Goal: Task Accomplishment & Management: Complete application form

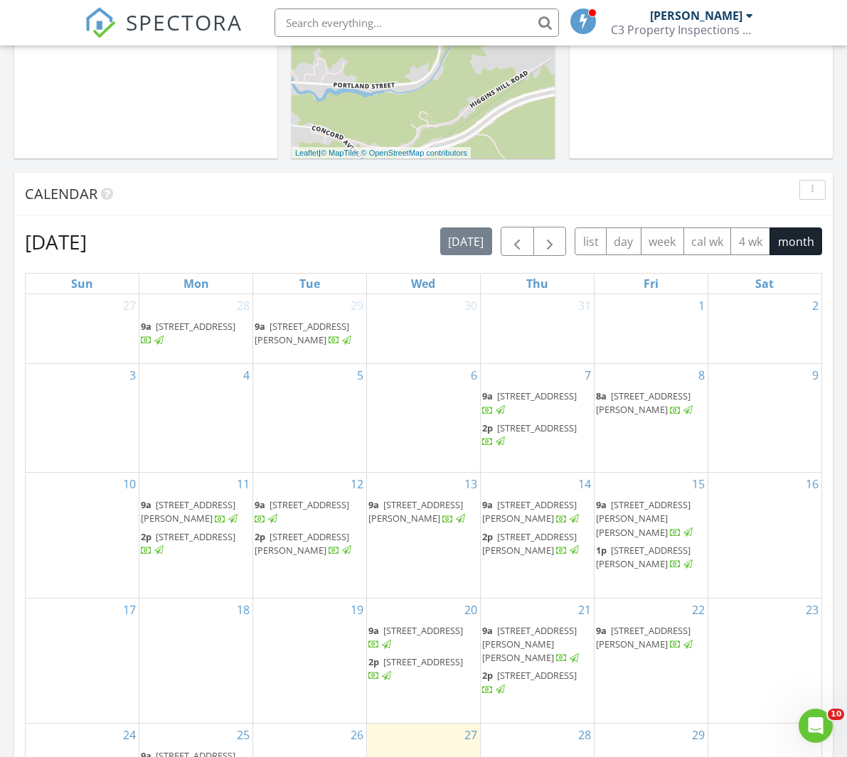
scroll to position [577, 0]
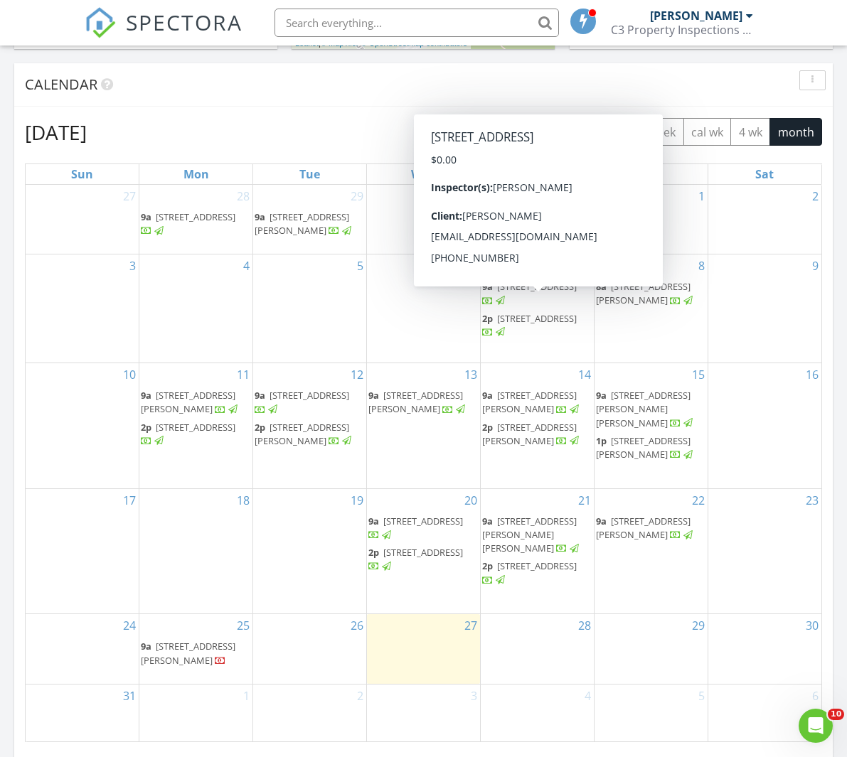
click at [328, 659] on div "26" at bounding box center [309, 649] width 113 height 70
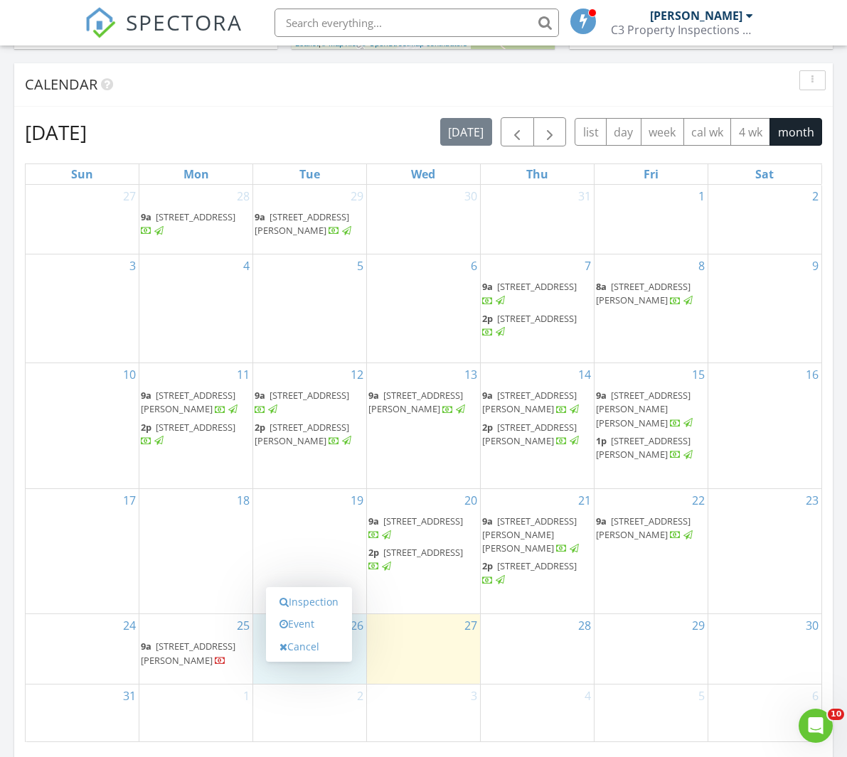
click at [328, 659] on div "Inspection Event Cancel" at bounding box center [309, 624] width 86 height 75
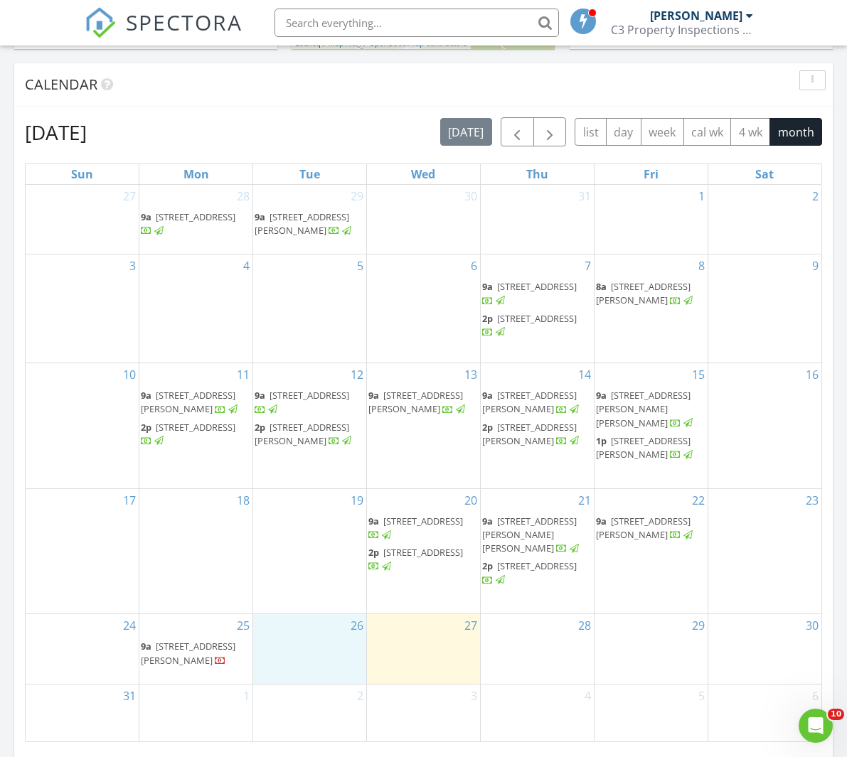
click at [315, 670] on div "26" at bounding box center [309, 649] width 113 height 70
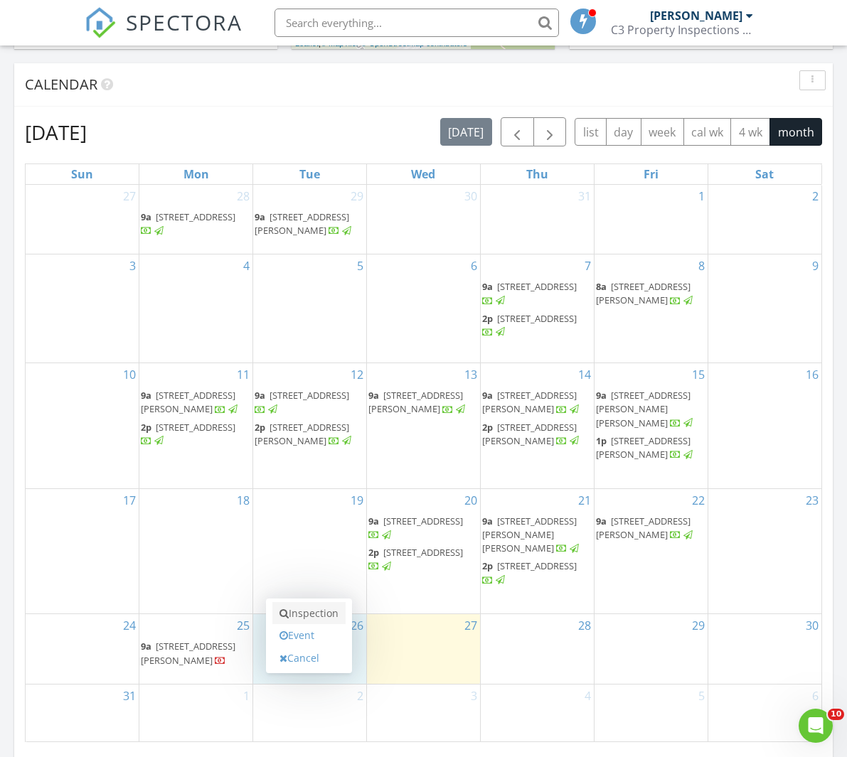
click at [316, 613] on link "Inspection" at bounding box center [308, 613] width 73 height 23
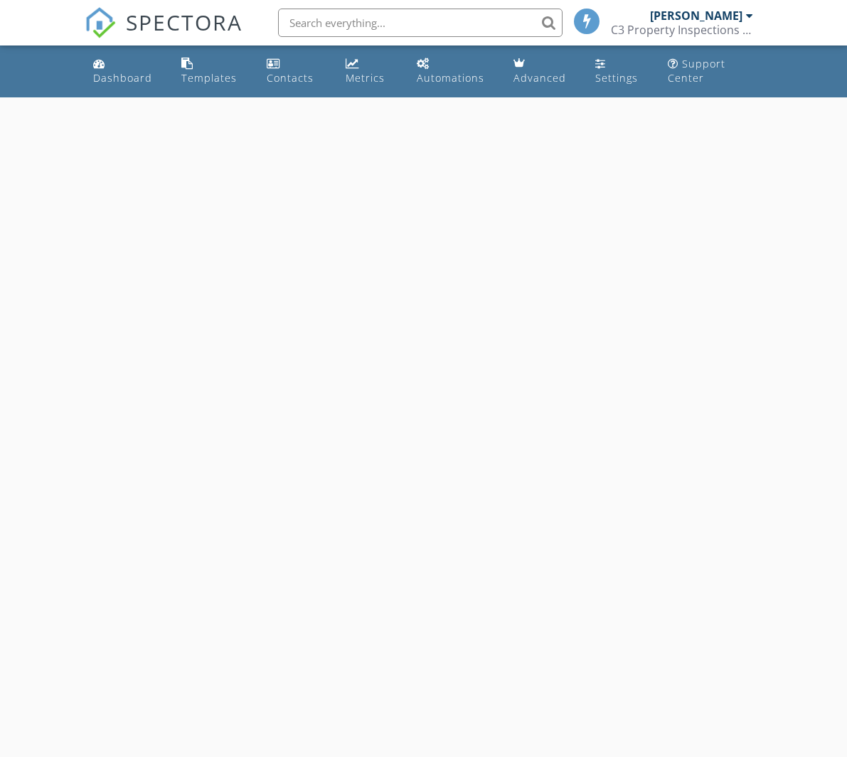
select select "7"
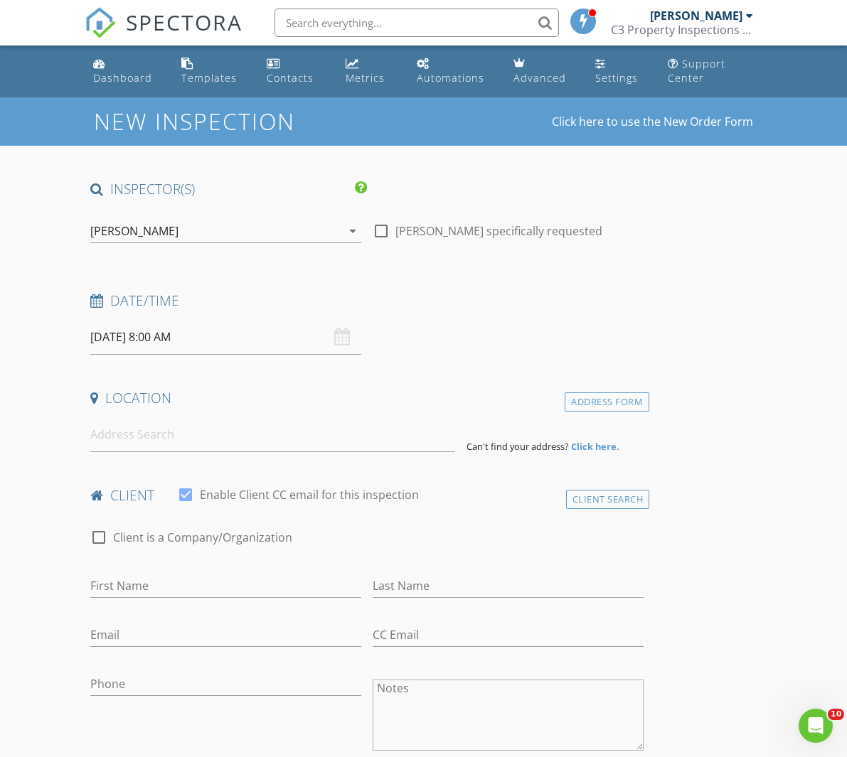
click at [168, 340] on input "08/26/2025 8:00 AM" at bounding box center [225, 337] width 271 height 35
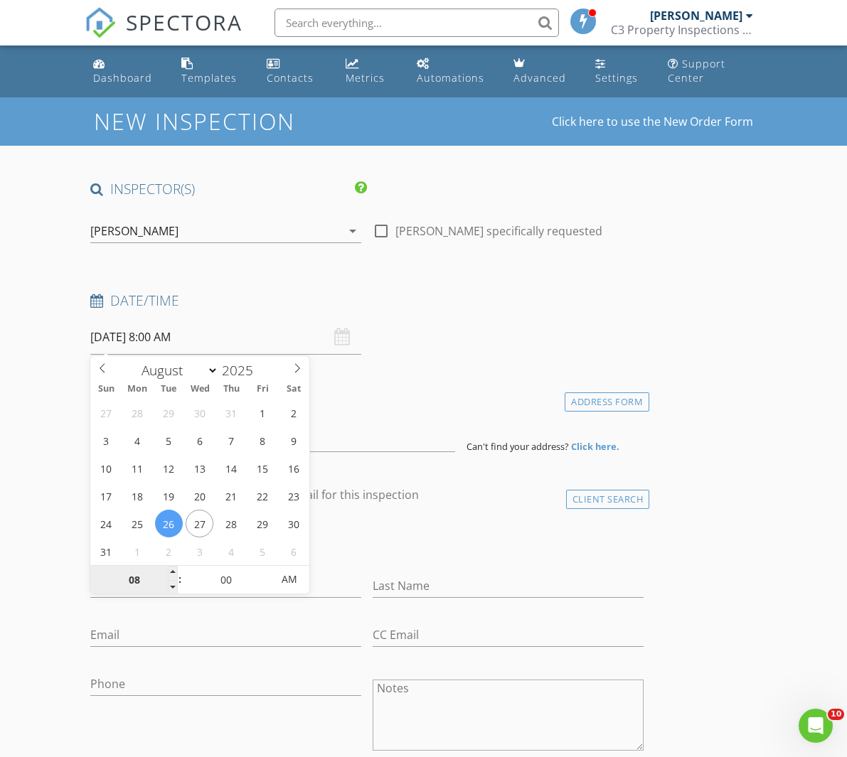
click at [151, 577] on input "08" at bounding box center [133, 580] width 87 height 28
type input "9"
type input "08/26/2025 9:00 AM"
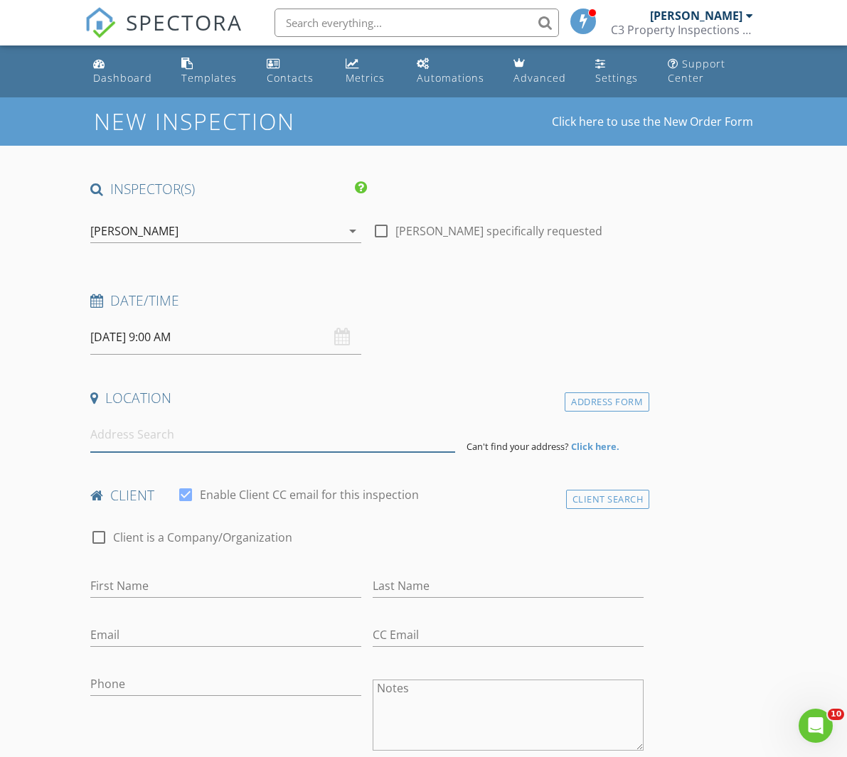
click at [358, 439] on input at bounding box center [272, 434] width 365 height 35
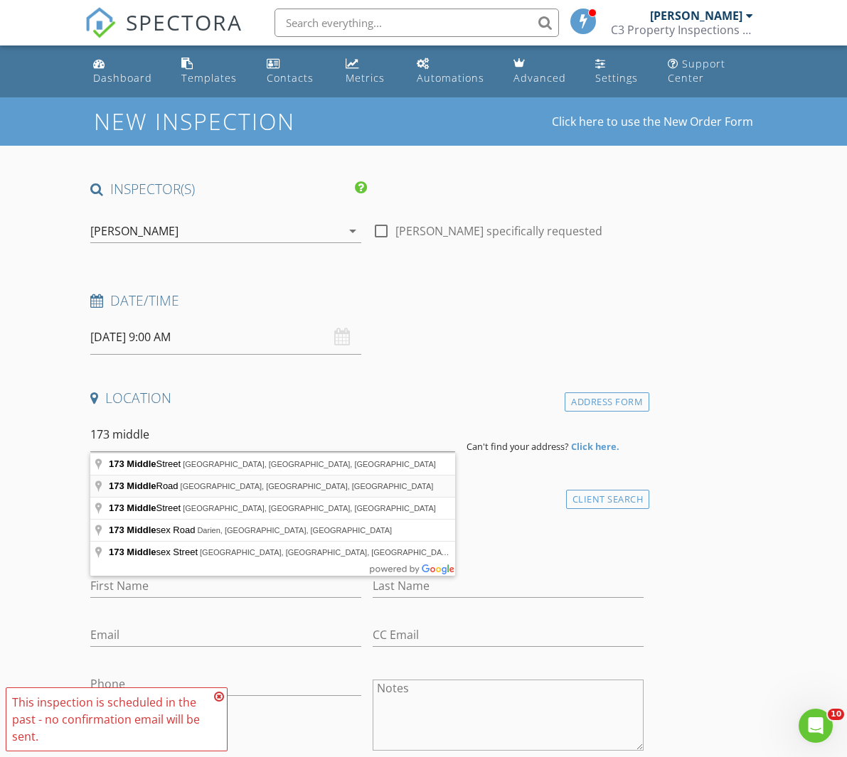
type input "173 Middle Road, Barre, VT, USA"
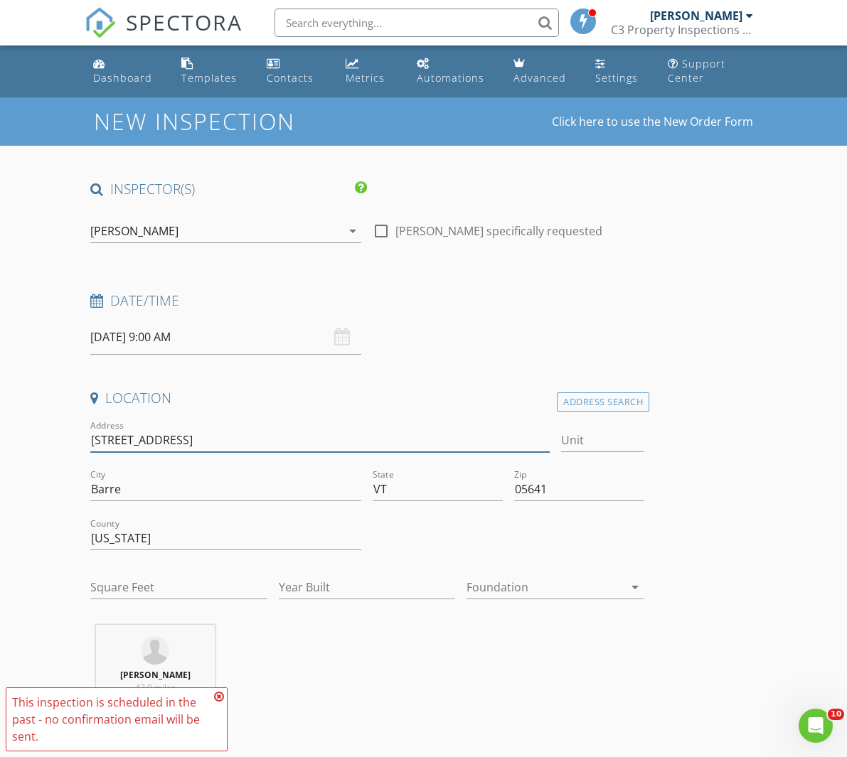
click at [199, 439] on input "173 Middle Rd" at bounding box center [319, 440] width 459 height 23
type input "173 Middle Road"
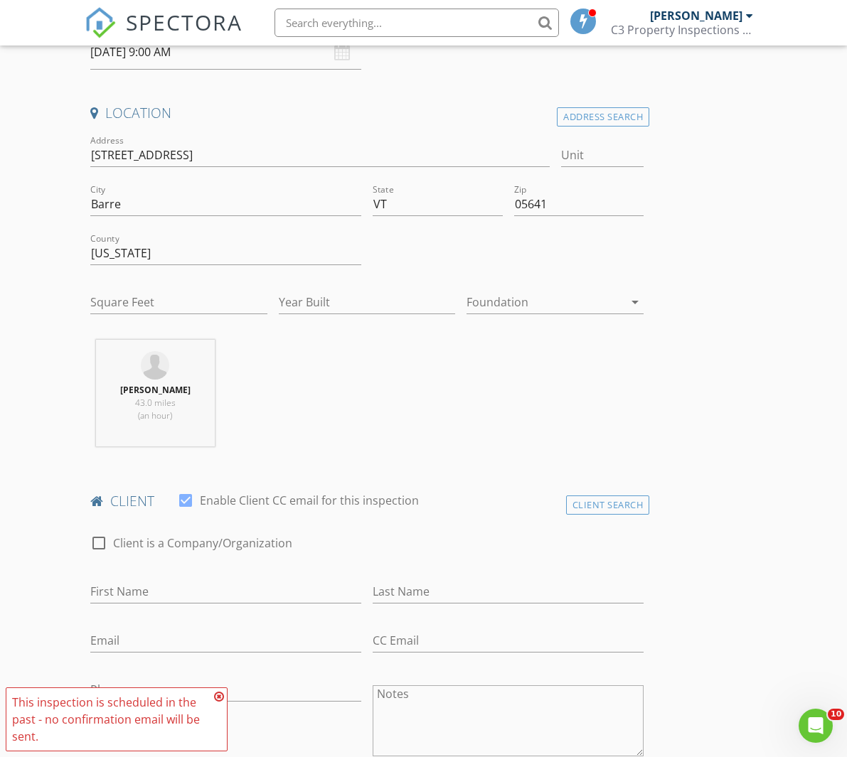
scroll to position [301, 0]
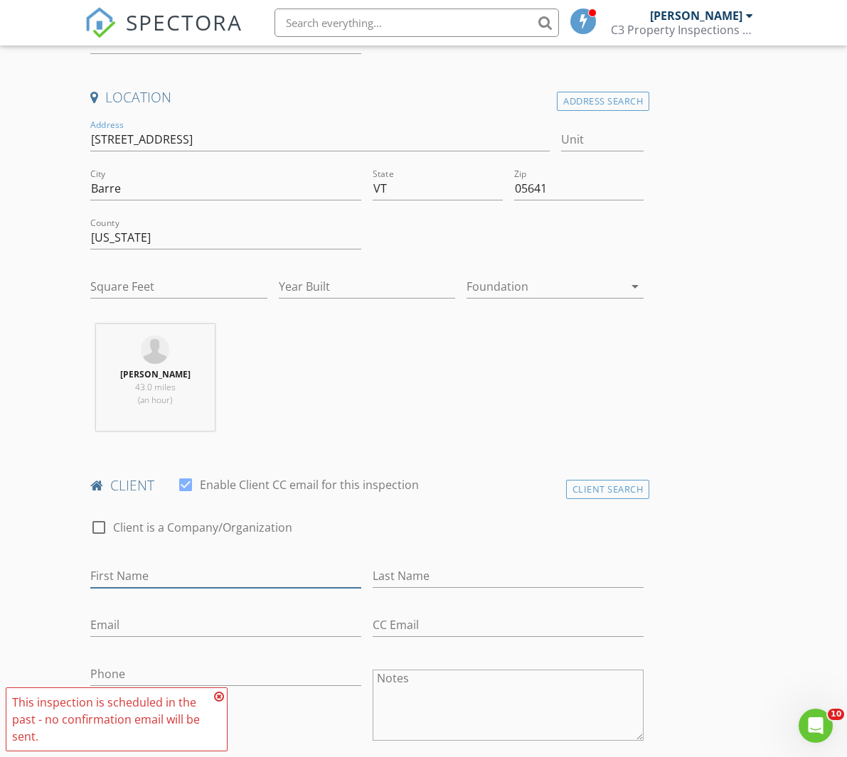
click at [235, 580] on input "First Name" at bounding box center [225, 576] width 271 height 23
type input "[PERSON_NAME]"
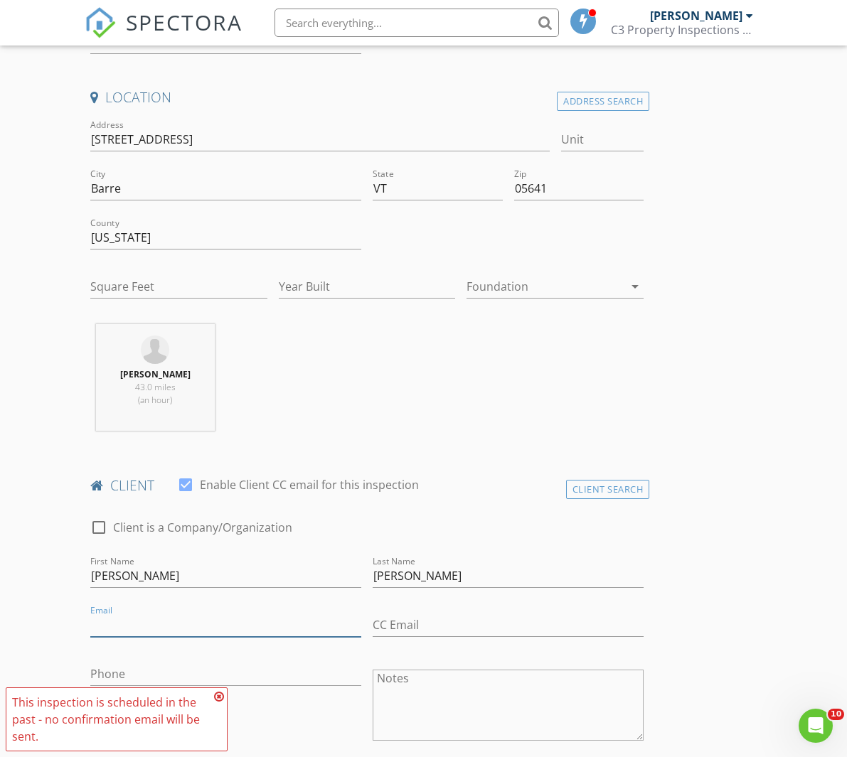
click at [146, 620] on input "Email" at bounding box center [225, 625] width 271 height 23
paste input "[EMAIL_ADDRESS][DOMAIN_NAME]"
type input "[EMAIL_ADDRESS][DOMAIN_NAME]"
click at [178, 673] on input "Phone" at bounding box center [225, 674] width 271 height 23
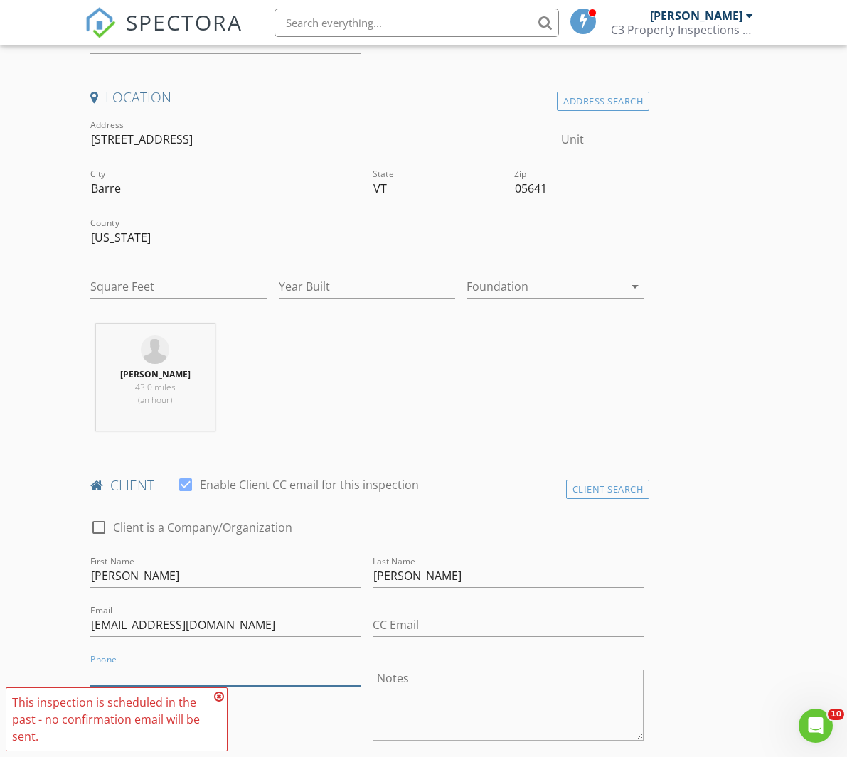
paste input "[PHONE_NUMBER]"
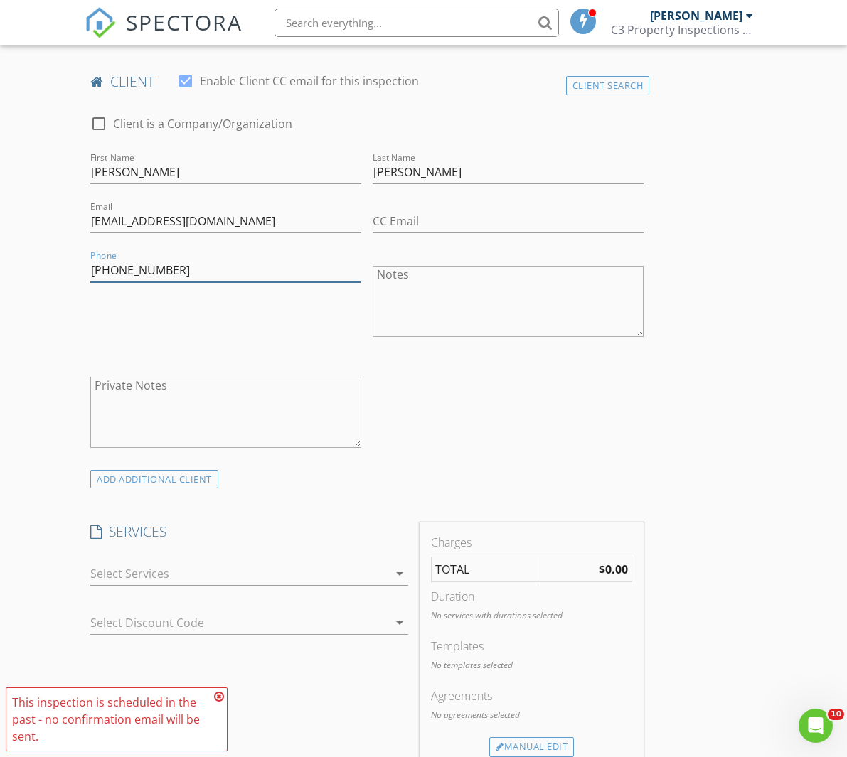
scroll to position [709, 0]
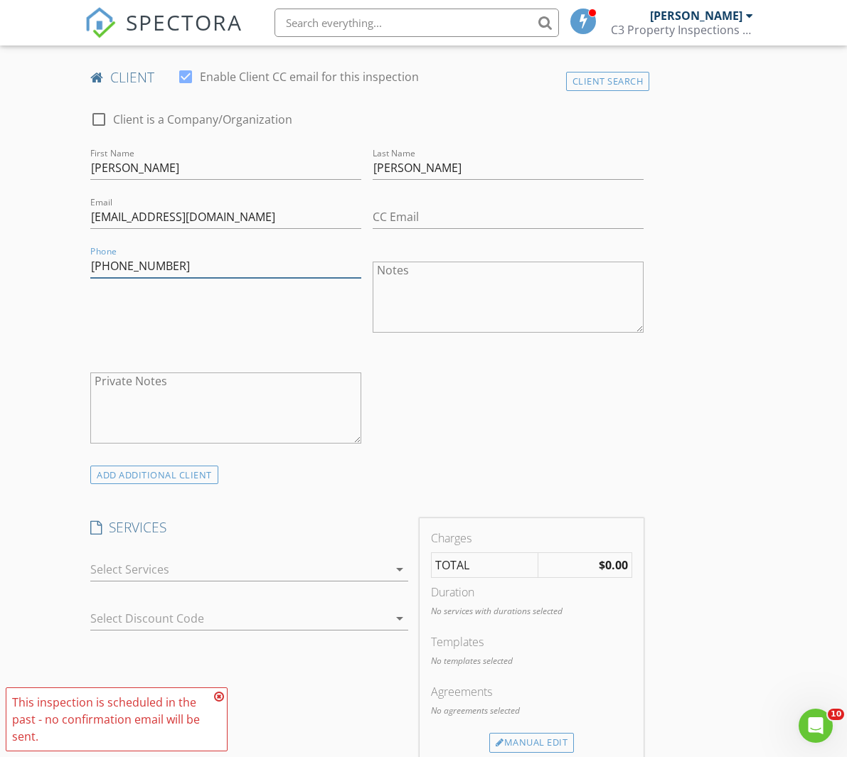
type input "[PHONE_NUMBER]"
click at [506, 732] on div "Agreements No agreements selected" at bounding box center [531, 708] width 201 height 50
click at [502, 742] on div "Manual Edit" at bounding box center [531, 743] width 85 height 20
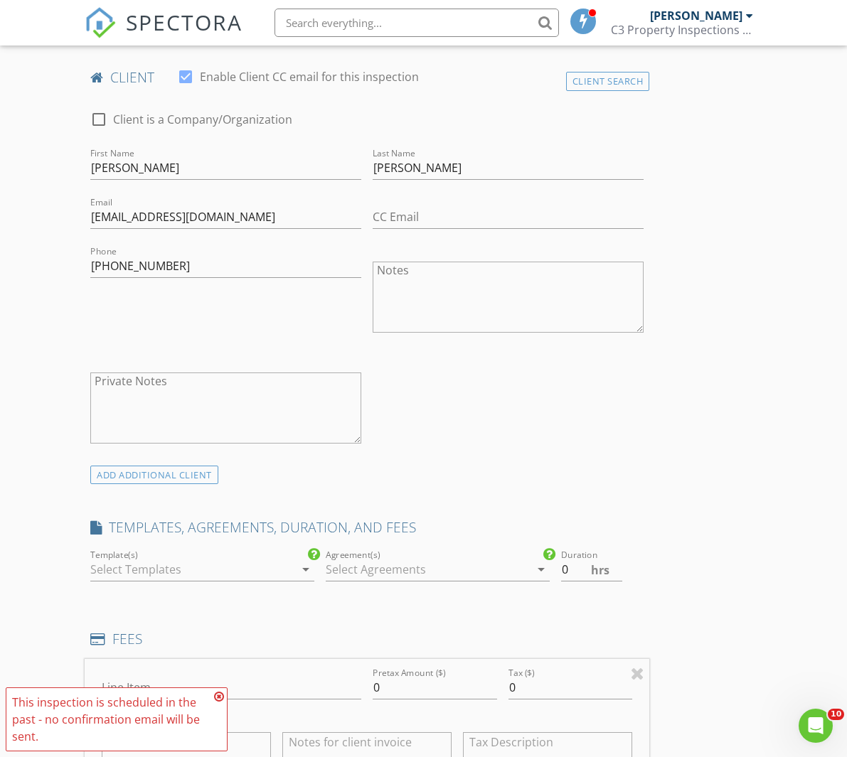
scroll to position [889, 0]
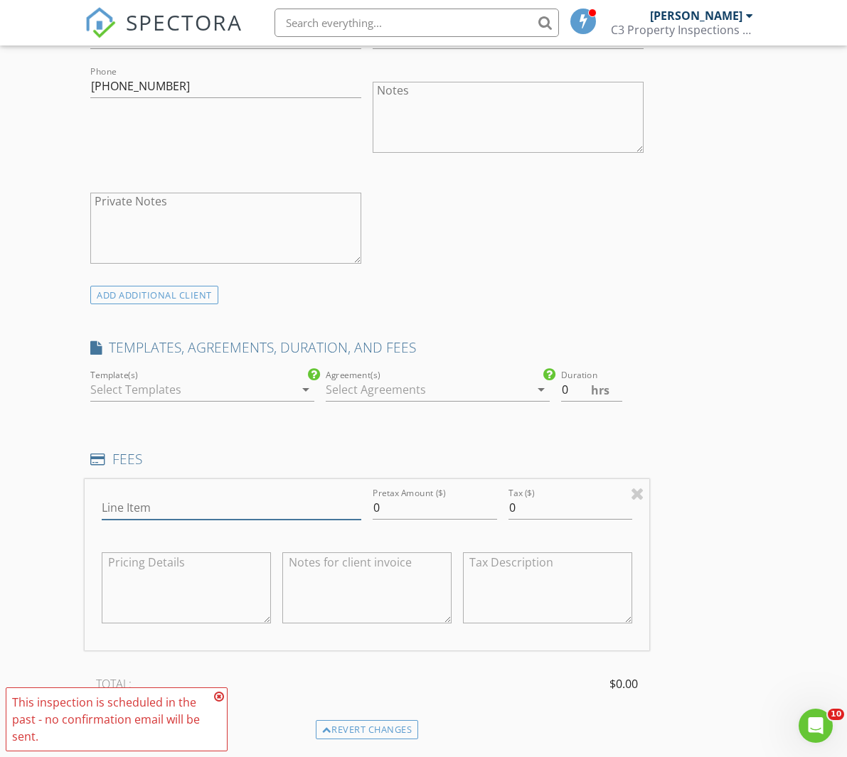
click at [242, 497] on input "Line Item" at bounding box center [232, 507] width 260 height 23
type input "General Inspection Fee"
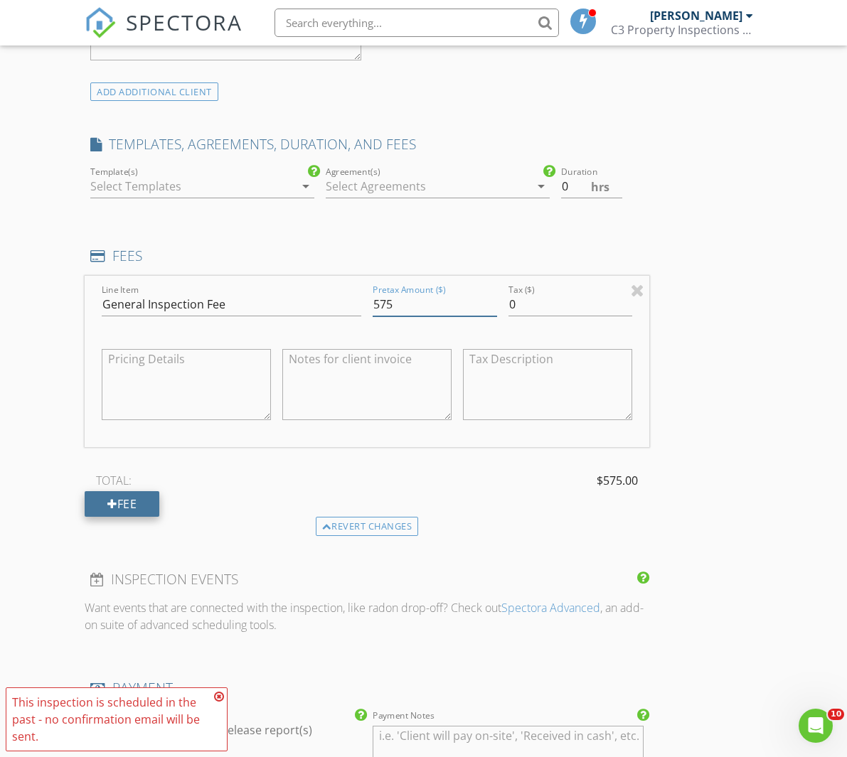
type input "575"
click at [144, 510] on div "Fee" at bounding box center [122, 504] width 75 height 26
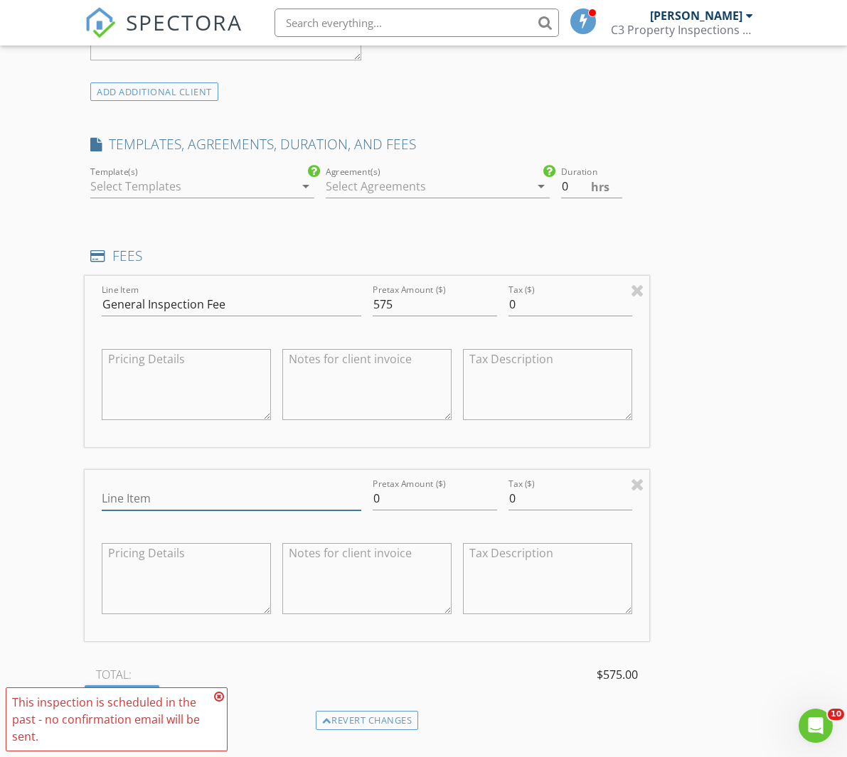
click at [146, 496] on input "Line Item" at bounding box center [232, 498] width 260 height 23
click at [144, 494] on input "Water" at bounding box center [232, 498] width 260 height 23
type input "Water Testing - Bacteria"
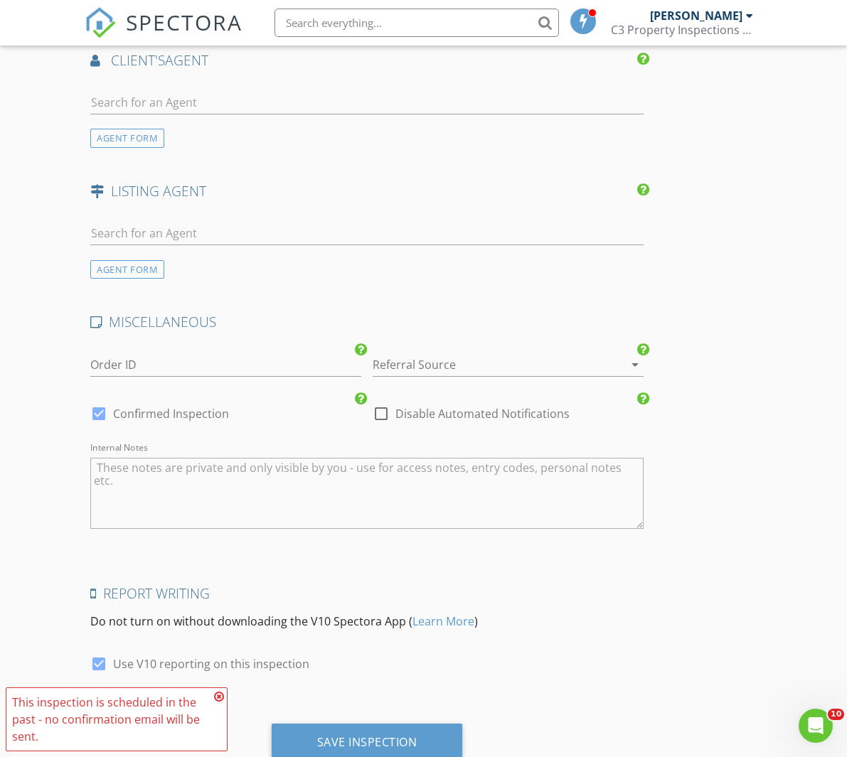
scroll to position [2137, 0]
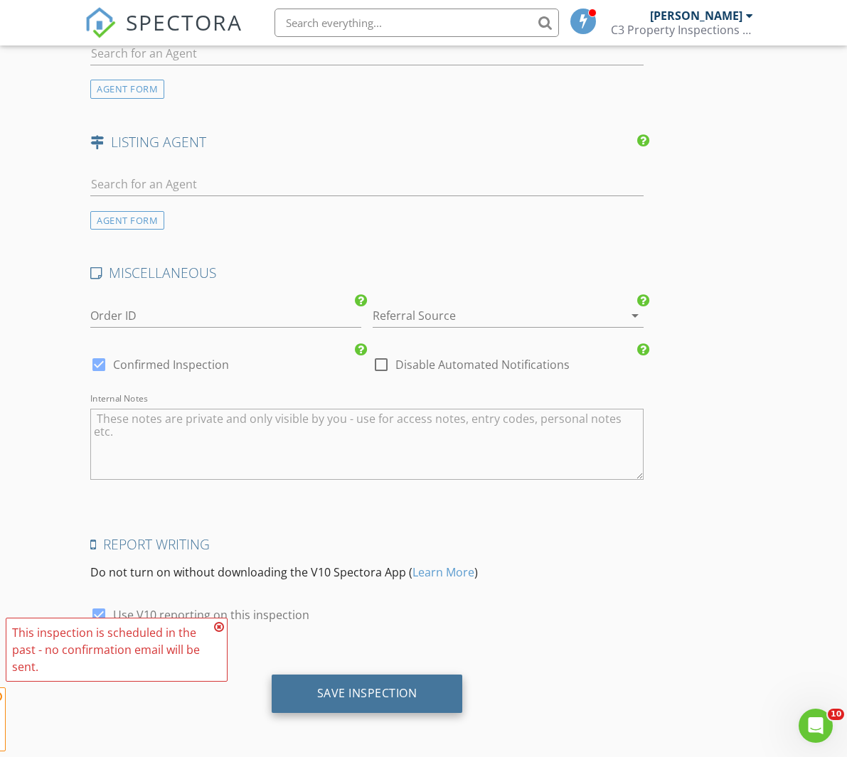
type input "65"
click at [343, 689] on div "Save Inspection" at bounding box center [367, 693] width 100 height 14
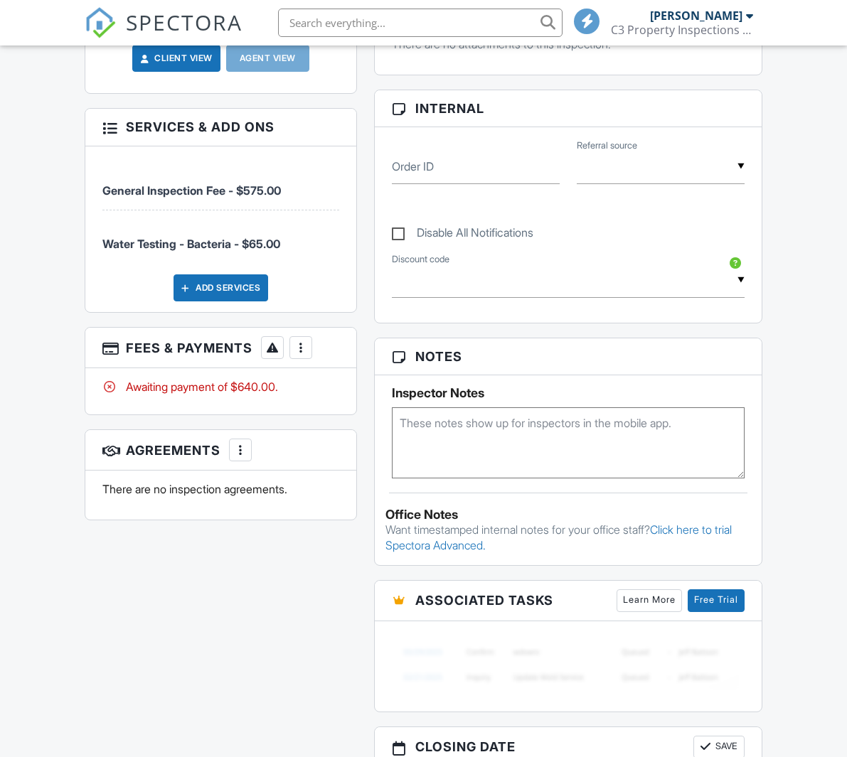
click at [302, 342] on div at bounding box center [301, 348] width 14 height 14
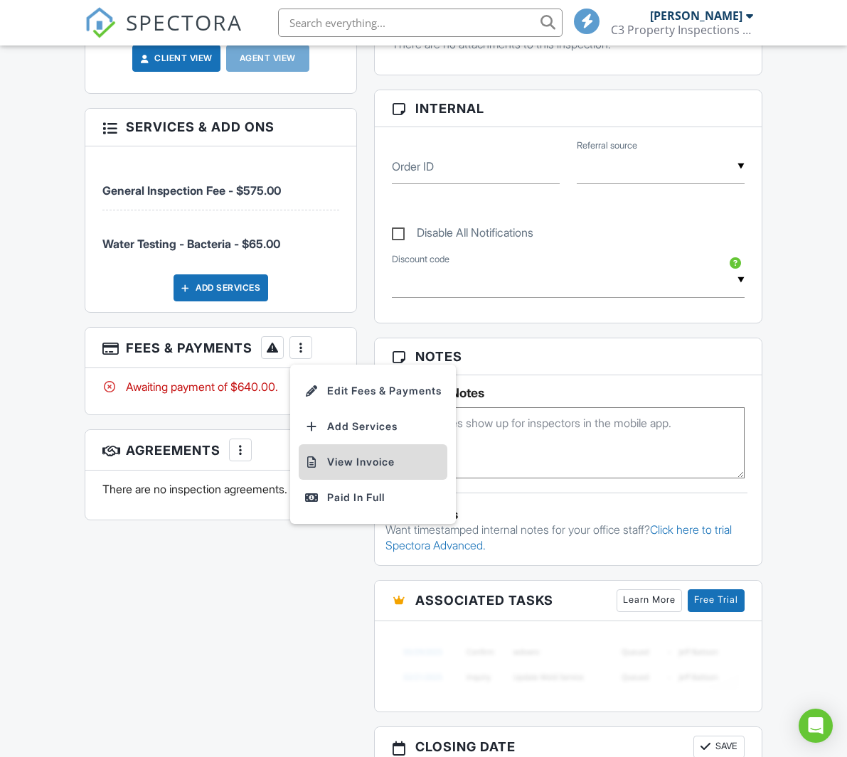
click at [378, 450] on li "View Invoice" at bounding box center [373, 462] width 149 height 36
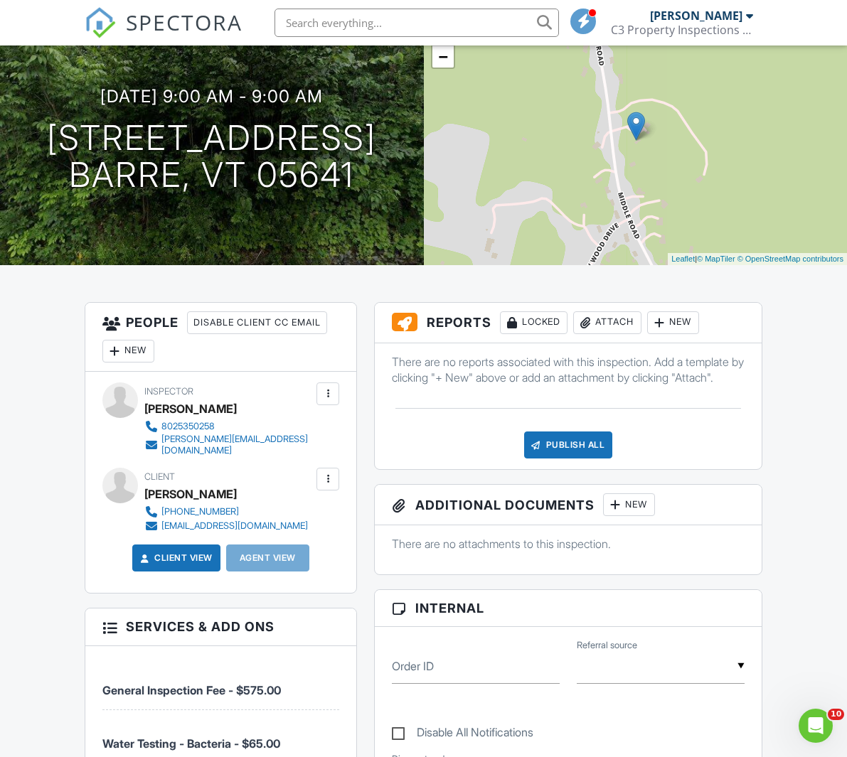
scroll to position [25, 0]
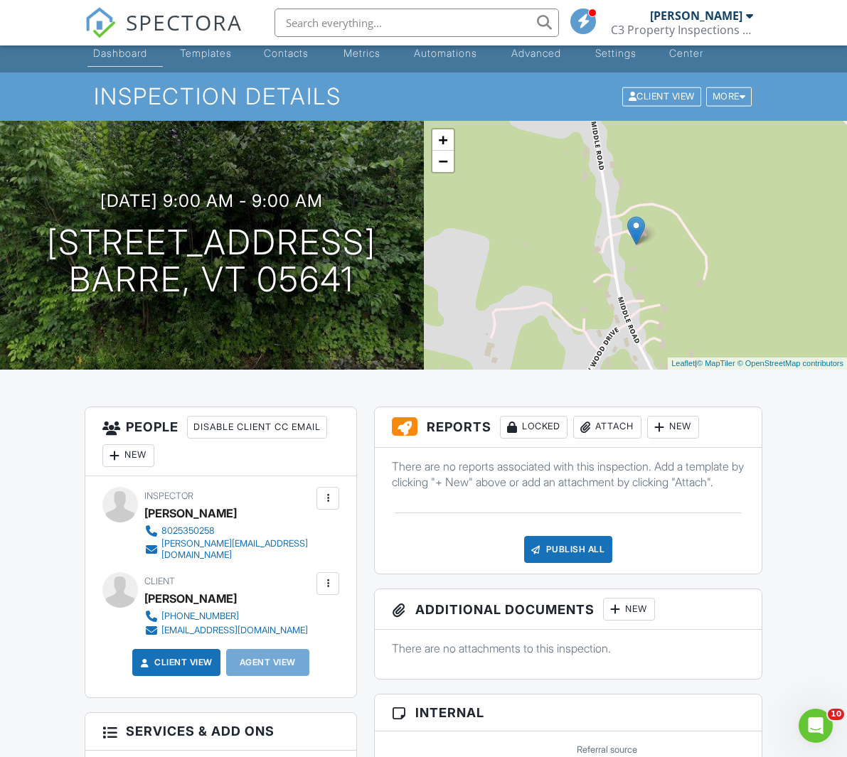
click at [137, 55] on div "Dashboard" at bounding box center [120, 53] width 54 height 12
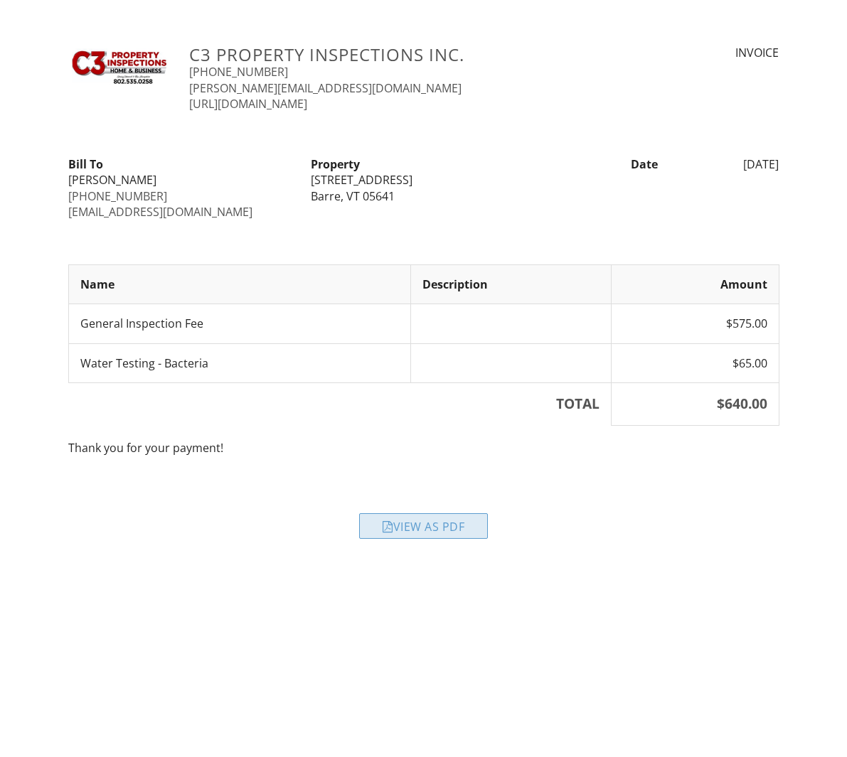
click at [472, 535] on div "View as PDF" at bounding box center [423, 526] width 129 height 26
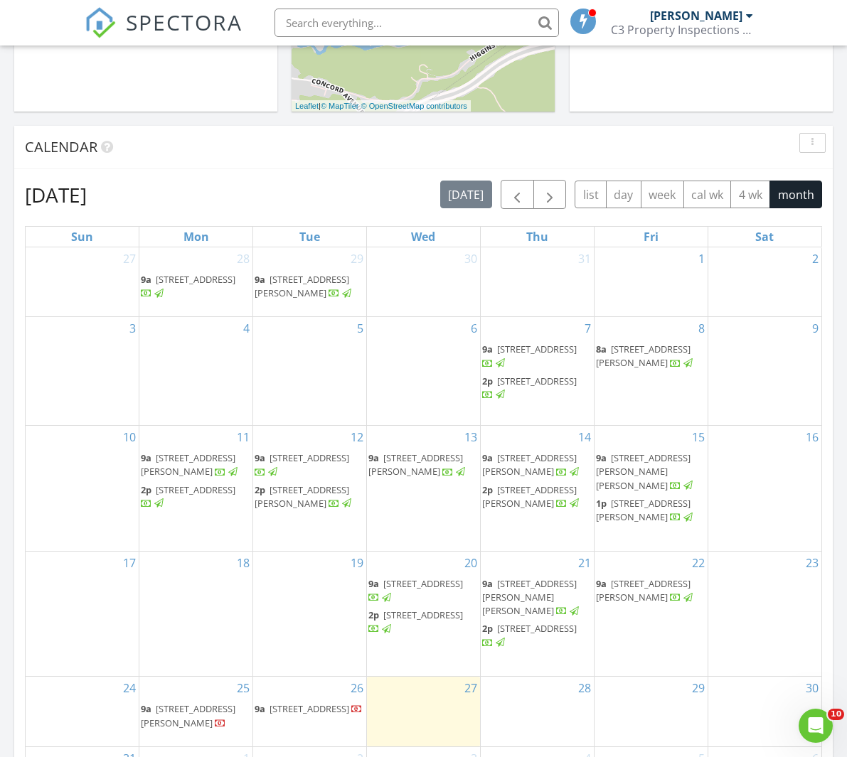
scroll to position [569, 0]
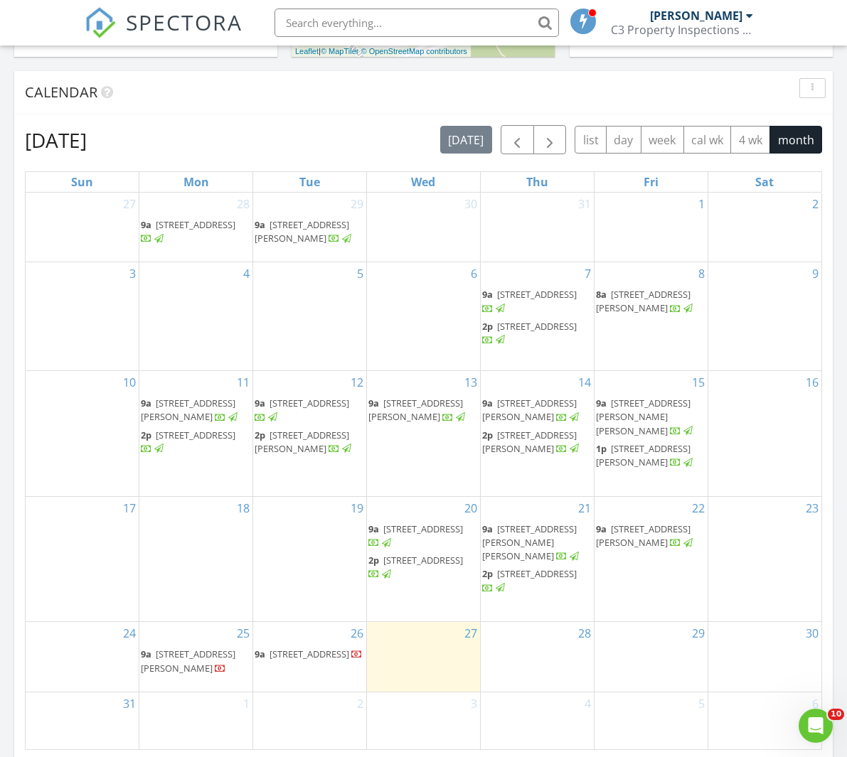
click at [434, 700] on div "3" at bounding box center [423, 721] width 113 height 57
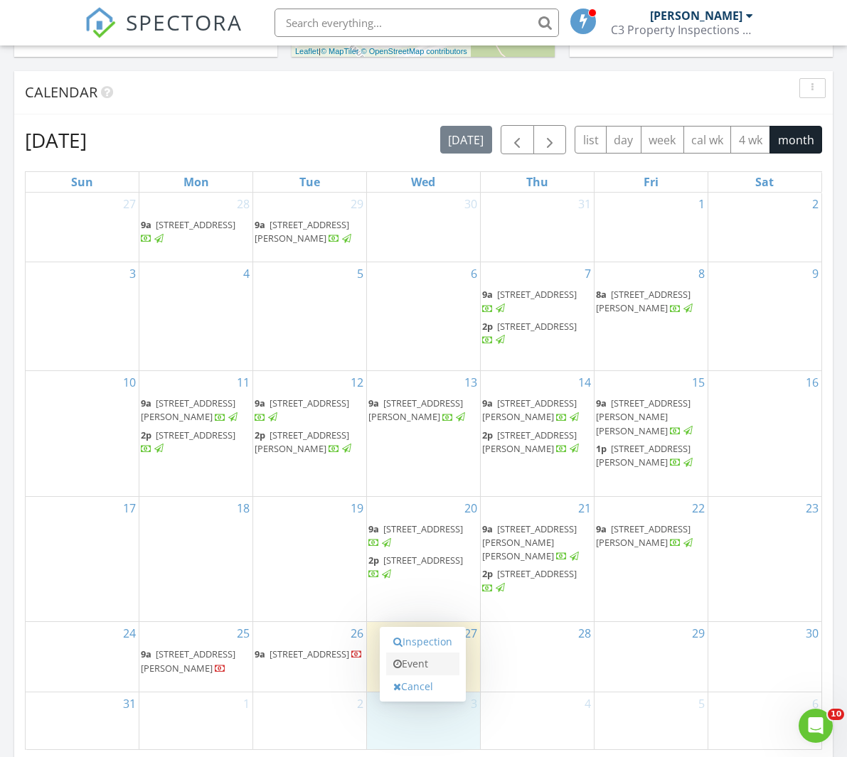
click at [438, 653] on link "Event" at bounding box center [422, 664] width 73 height 23
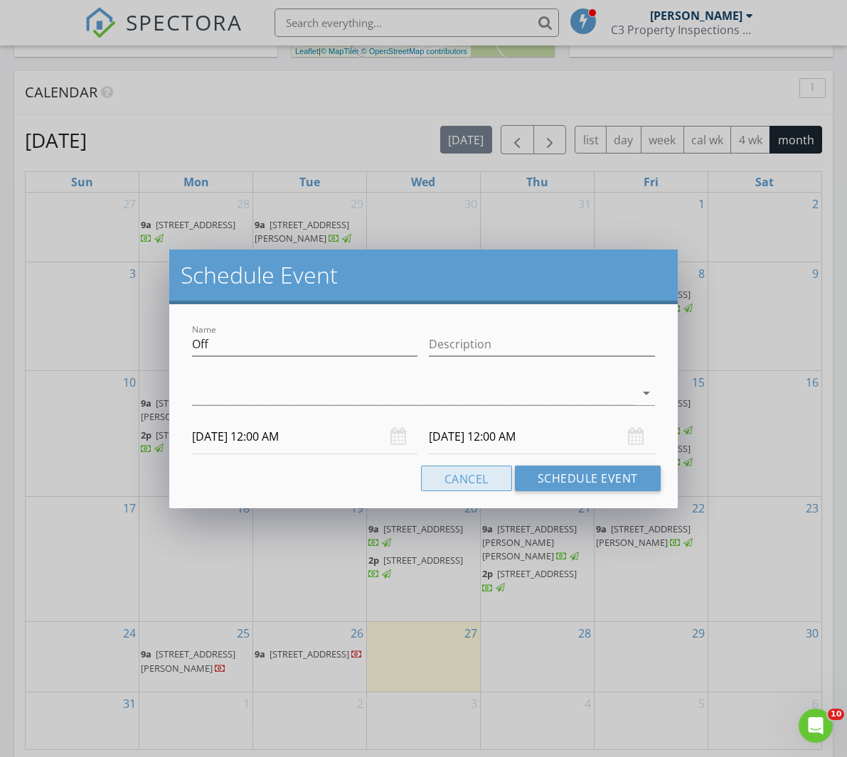
click at [442, 485] on button "Cancel" at bounding box center [466, 479] width 91 height 26
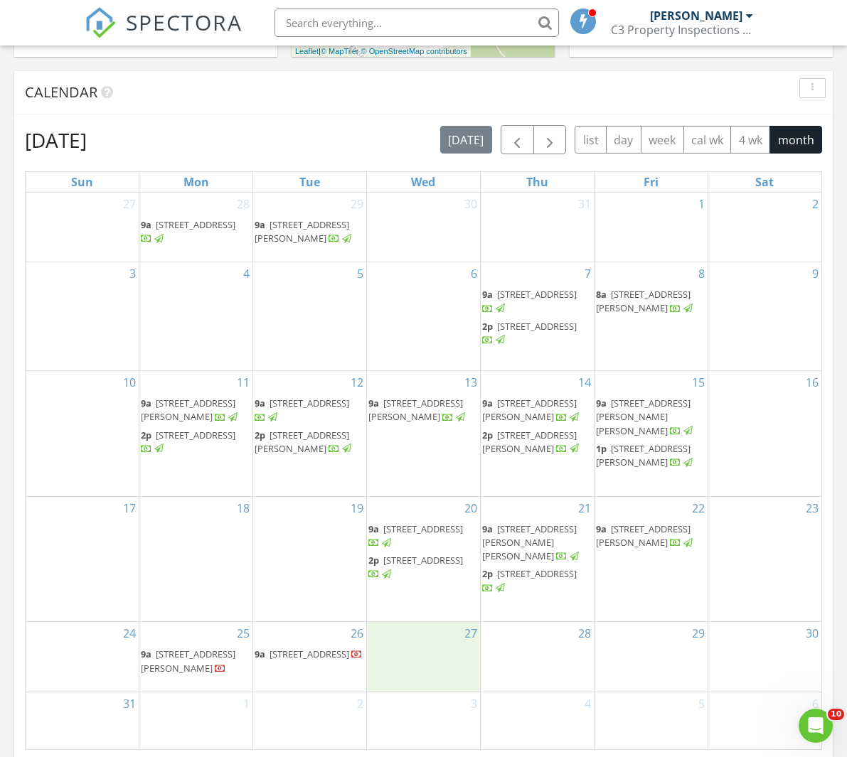
click at [429, 652] on div "27" at bounding box center [423, 657] width 113 height 70
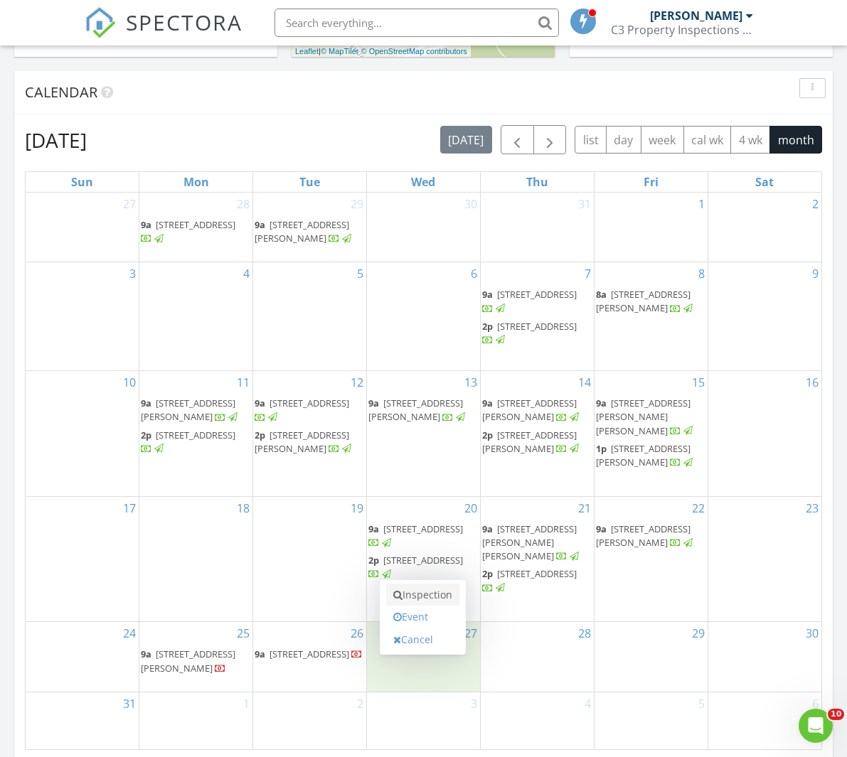
click at [442, 599] on link "Inspection" at bounding box center [422, 595] width 73 height 23
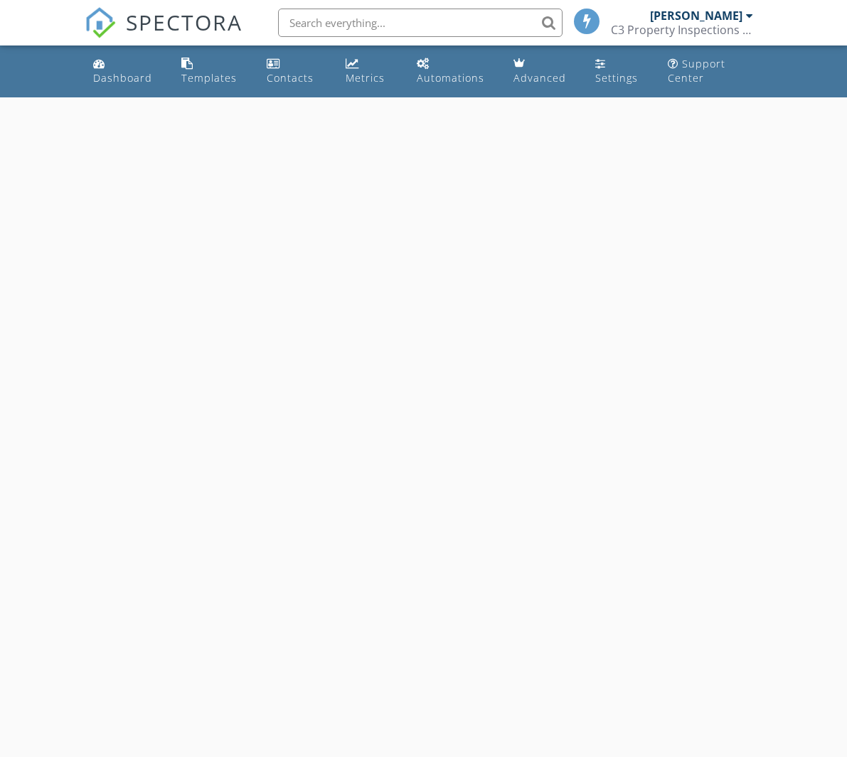
select select "7"
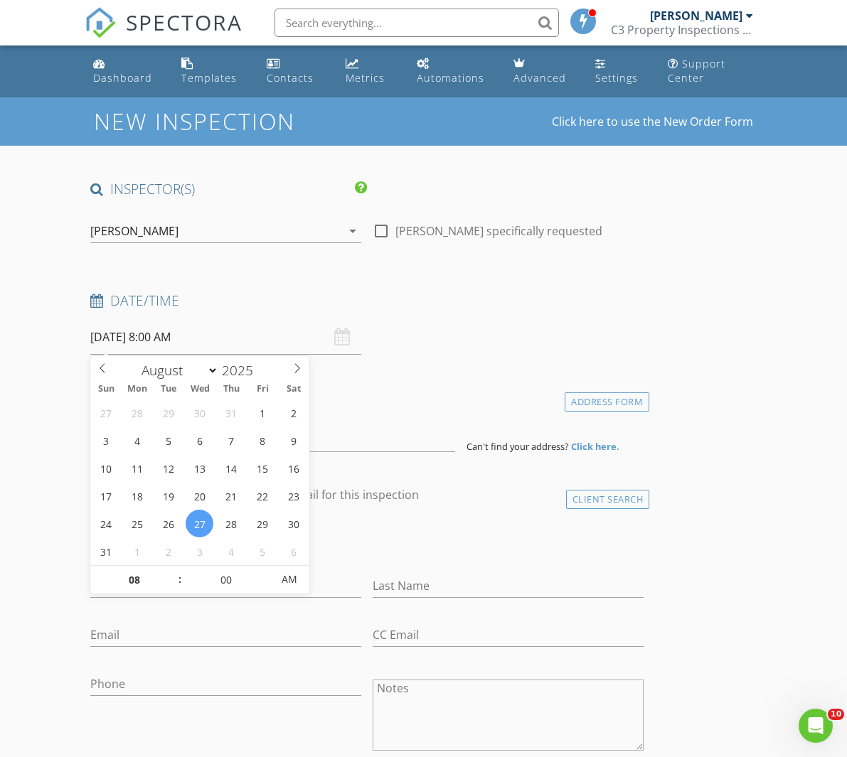
click at [196, 343] on input "08/27/2025 8:00 AM" at bounding box center [225, 337] width 271 height 35
click at [141, 585] on input "08" at bounding box center [133, 580] width 87 height 28
type input "9"
type input "08/27/2025 9:00 AM"
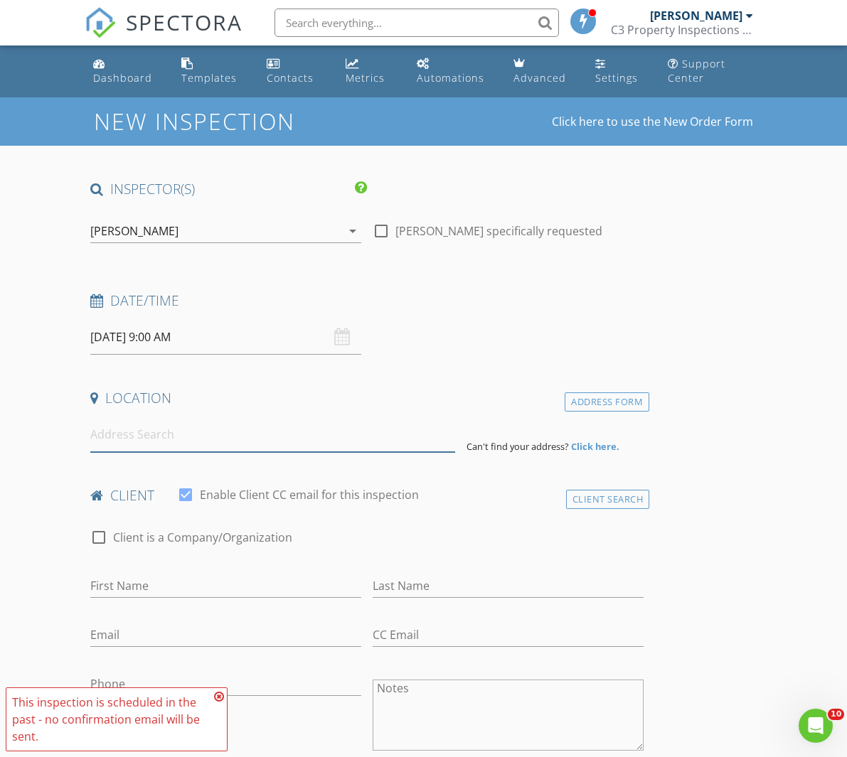
click at [199, 444] on input at bounding box center [272, 434] width 365 height 35
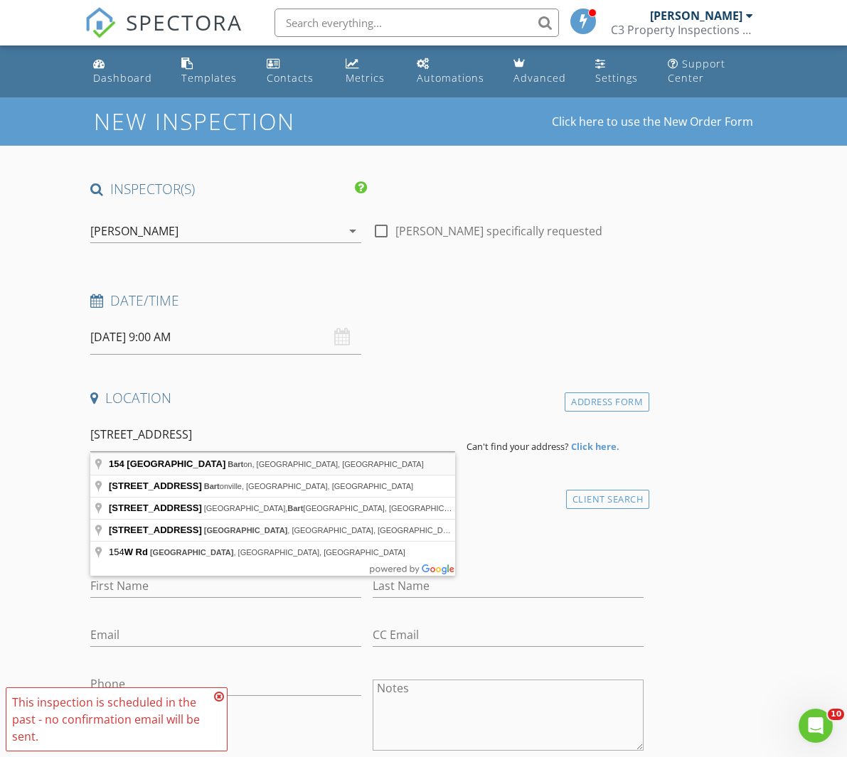
type input "154 West Street, Barton, VT, USA"
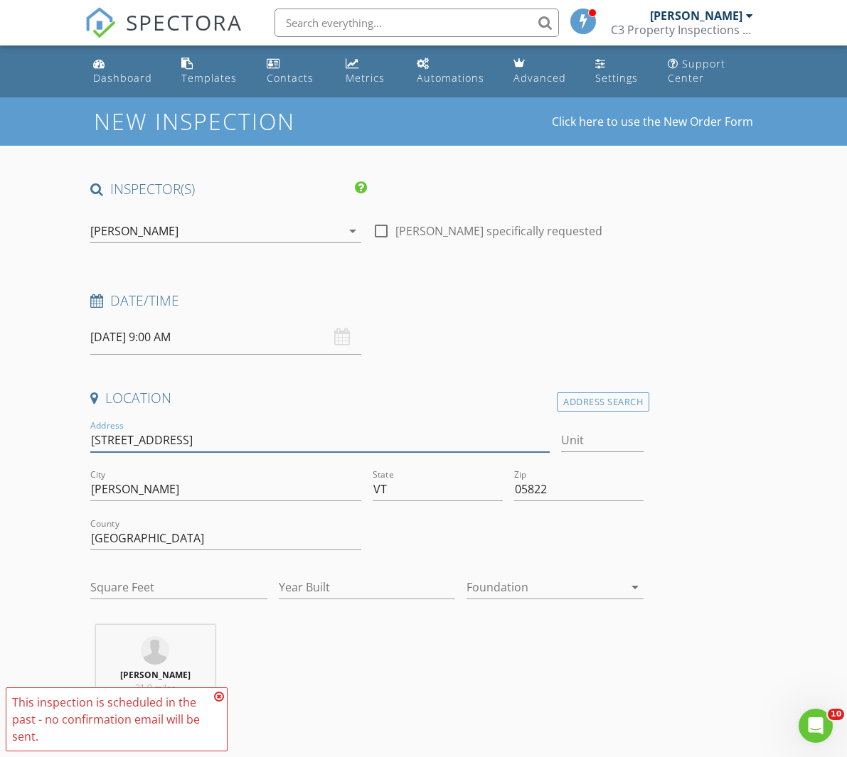
click at [240, 446] on input "154 West St" at bounding box center [319, 440] width 459 height 23
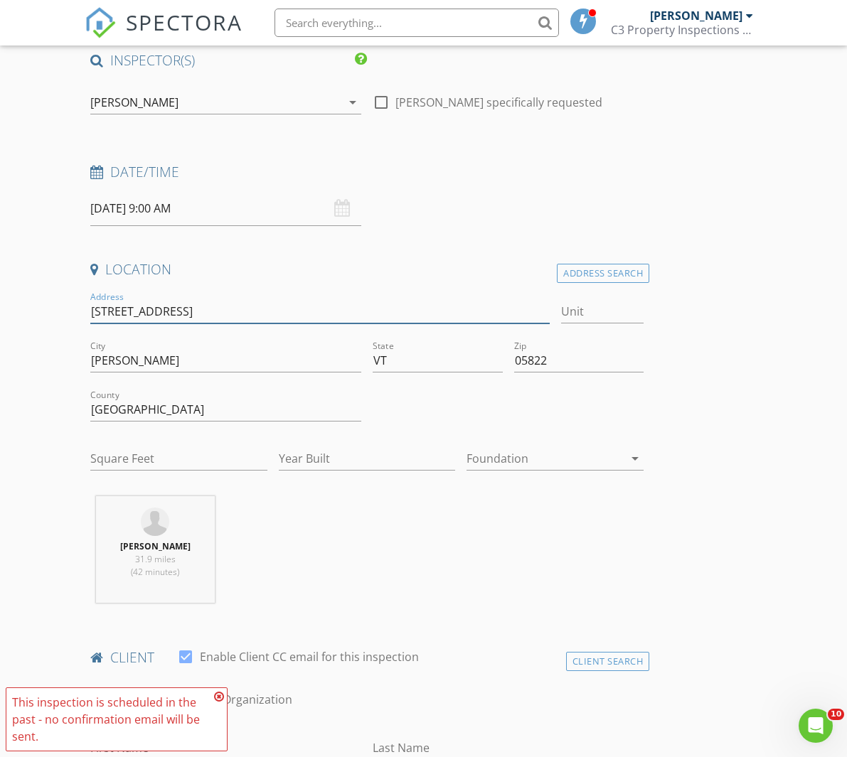
scroll to position [303, 0]
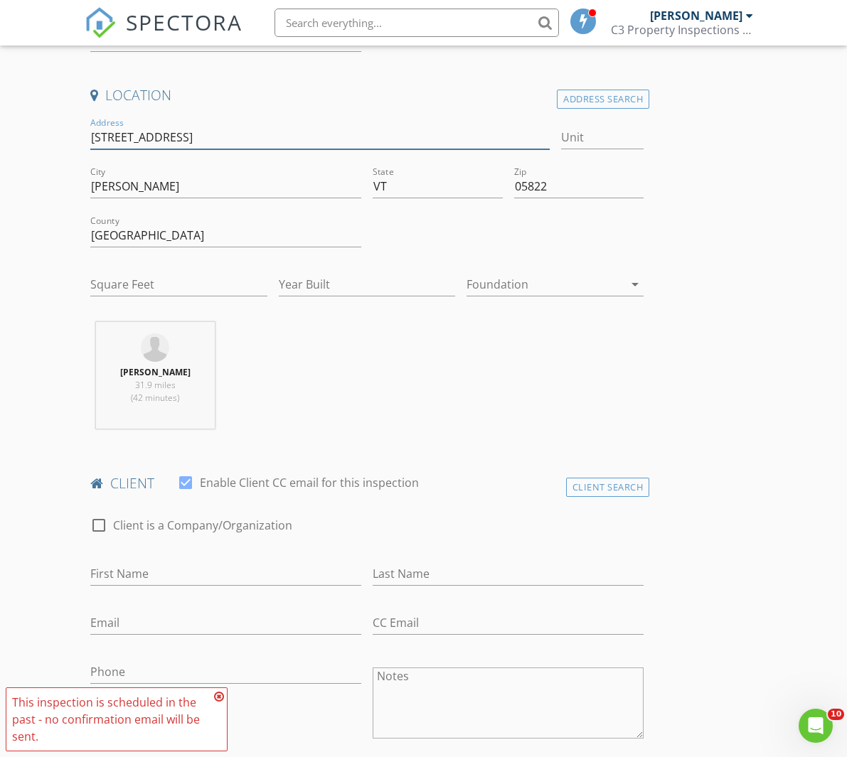
type input "[STREET_ADDRESS]"
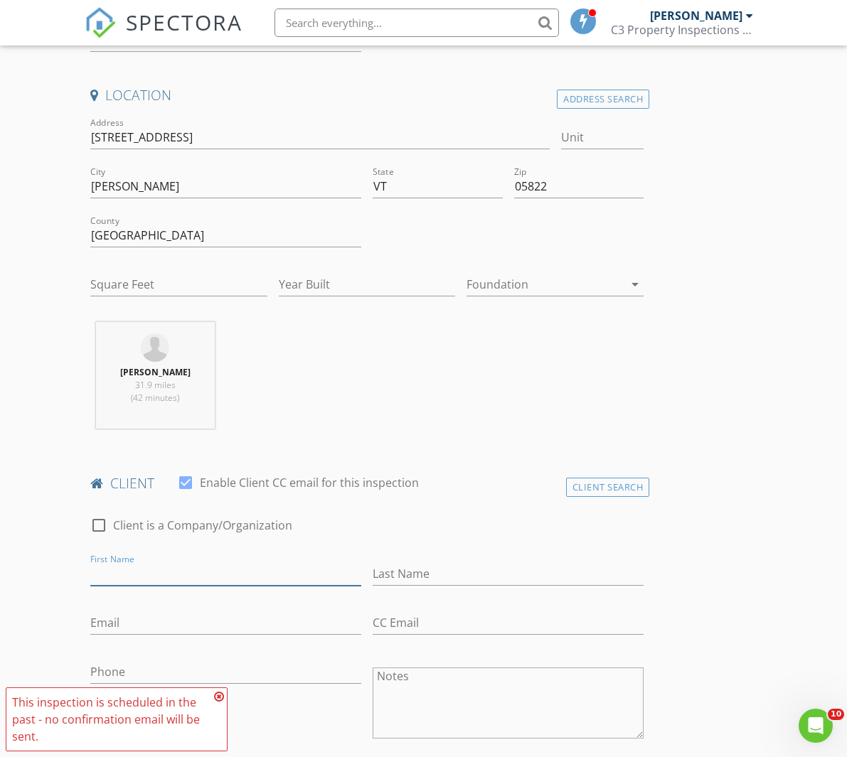
click at [225, 570] on input "First Name" at bounding box center [225, 573] width 271 height 23
type input "E"
type input "T"
type input "Emily & Tyler"
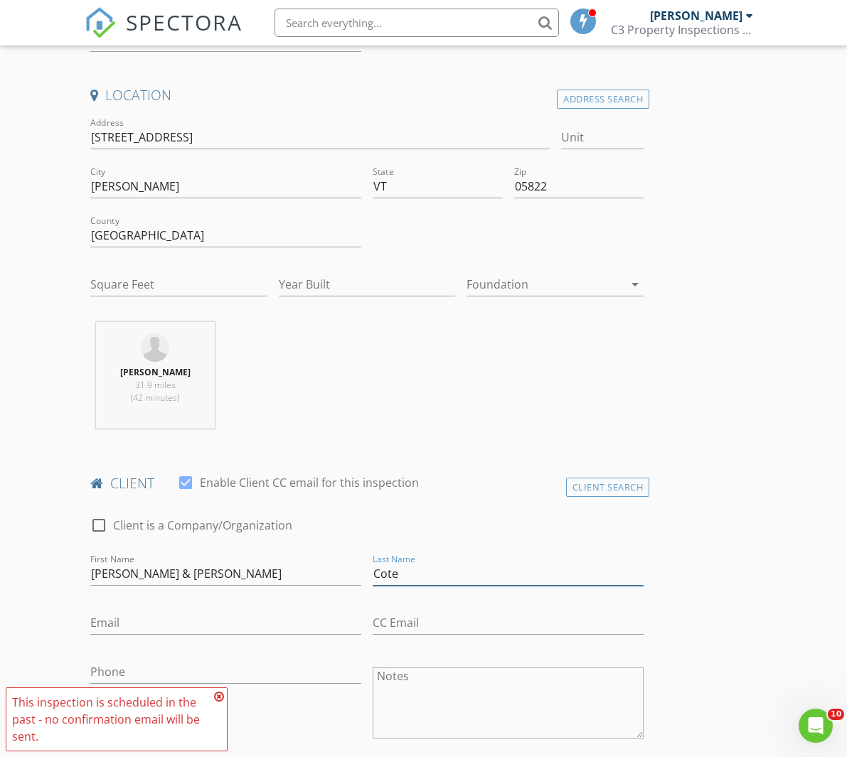
type input "Cote"
click at [179, 621] on input "Email" at bounding box center [225, 622] width 271 height 23
paste input "[PERSON_NAME][EMAIL_ADDRESS][PERSON_NAME][DOMAIN_NAME]"
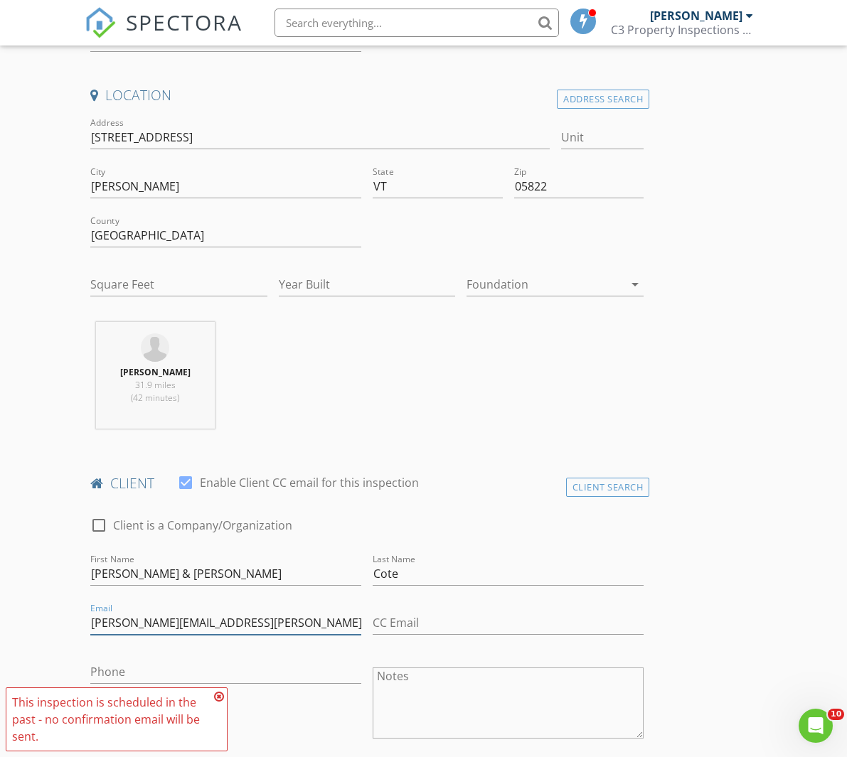
type input "[PERSON_NAME][EMAIL_ADDRESS][PERSON_NAME][DOMAIN_NAME]"
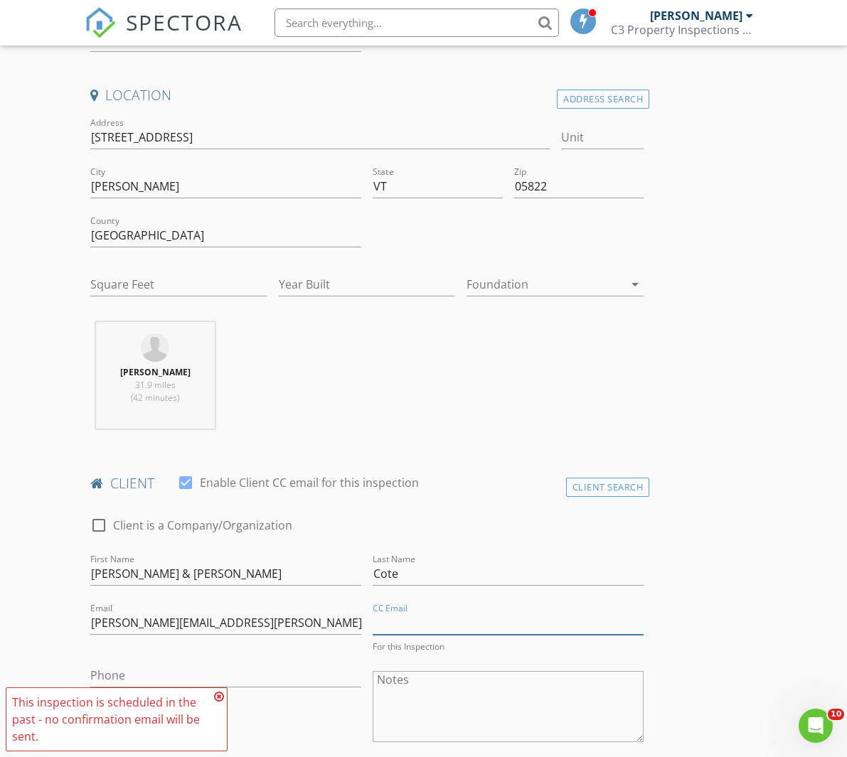
click at [481, 622] on input "CC Email" at bounding box center [508, 622] width 271 height 23
paste input "tycote@hotmail.com"
type input "tycote@hotmail.com"
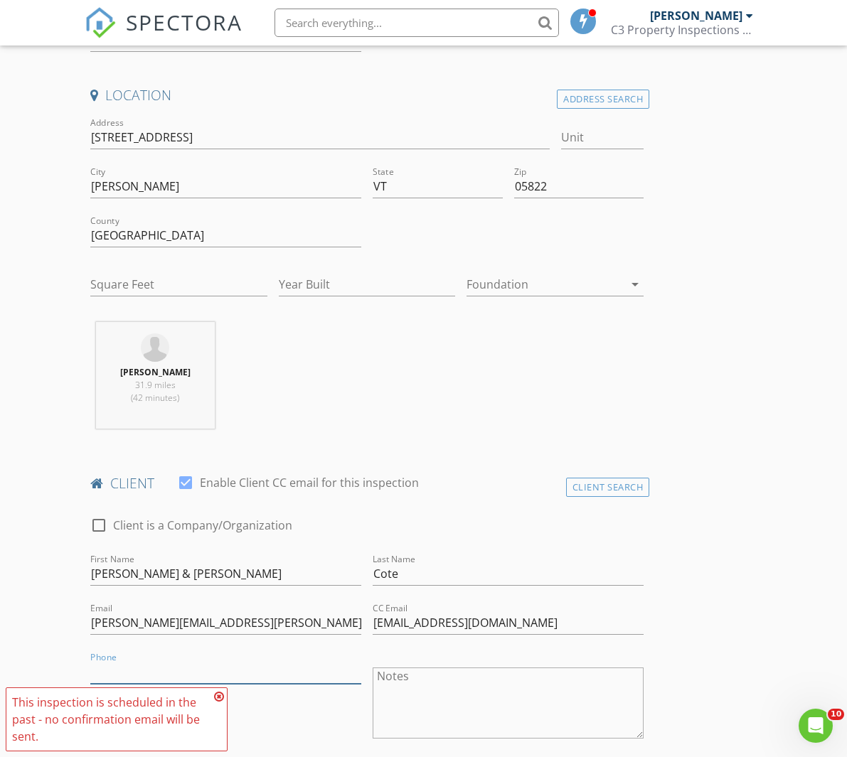
click at [334, 677] on input "Phone" at bounding box center [225, 672] width 271 height 23
paste input "[PHONE_NUMBER]"
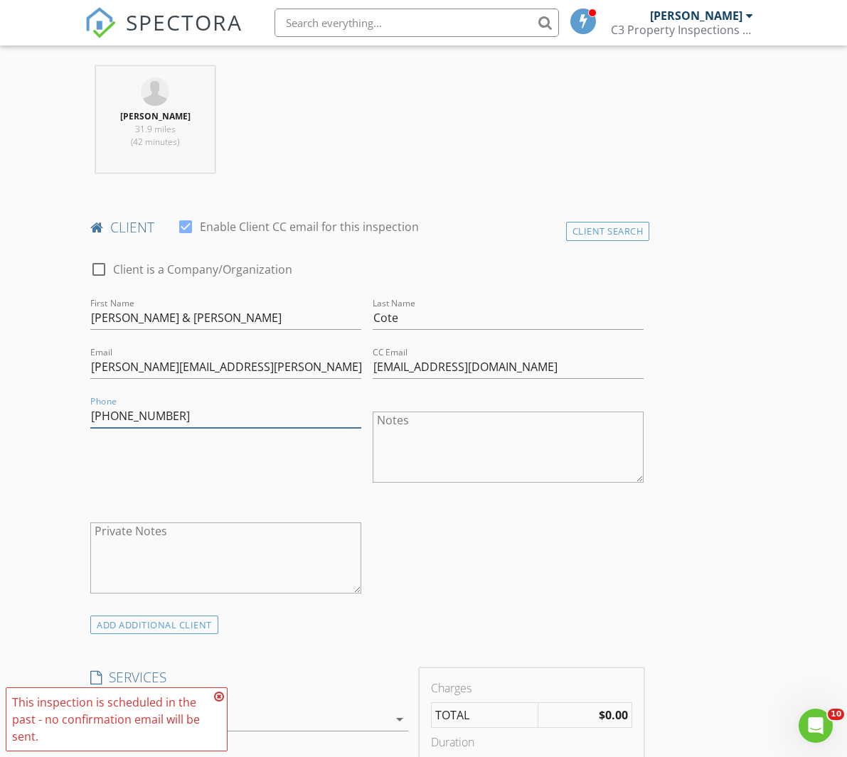
scroll to position [910, 0]
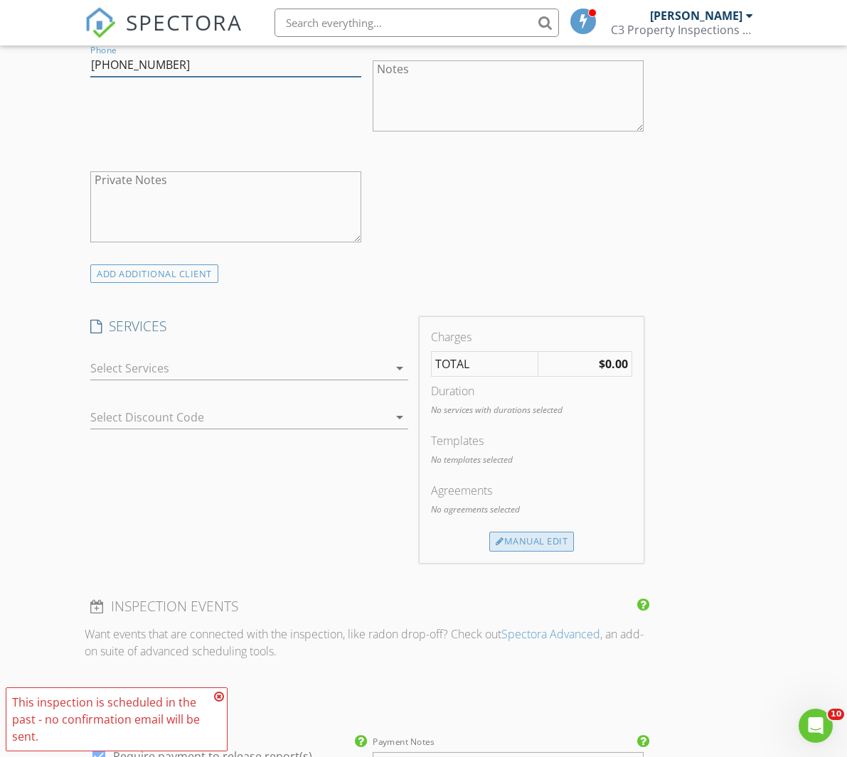
type input "[PHONE_NUMBER]"
click at [565, 533] on div "Manual Edit" at bounding box center [531, 542] width 85 height 20
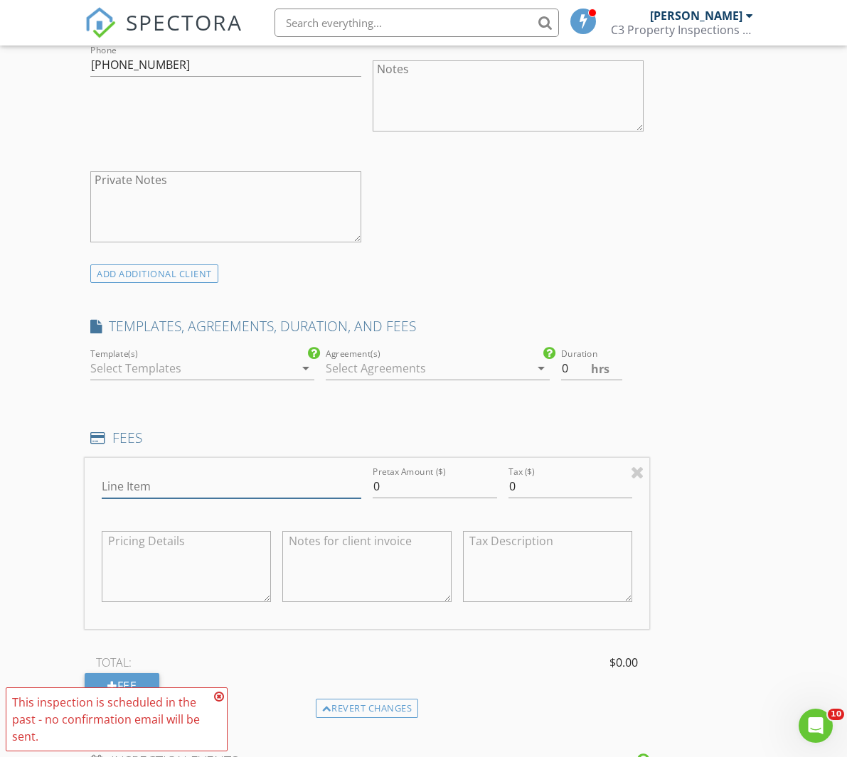
click at [320, 488] on input "Line Item" at bounding box center [232, 486] width 260 height 23
type input "General Inspection Fee"
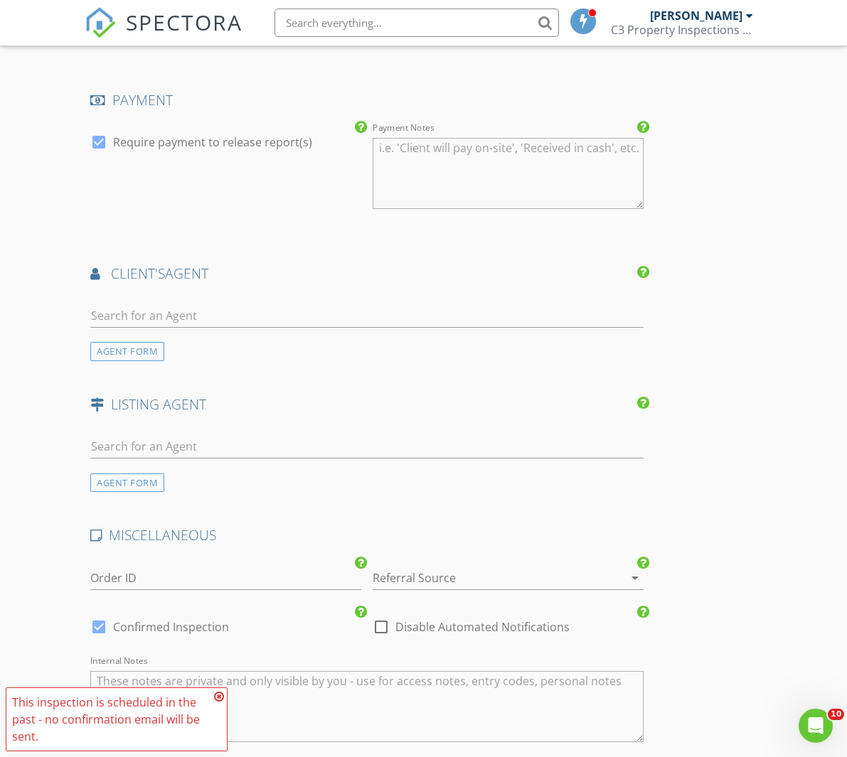
scroll to position [1942, 0]
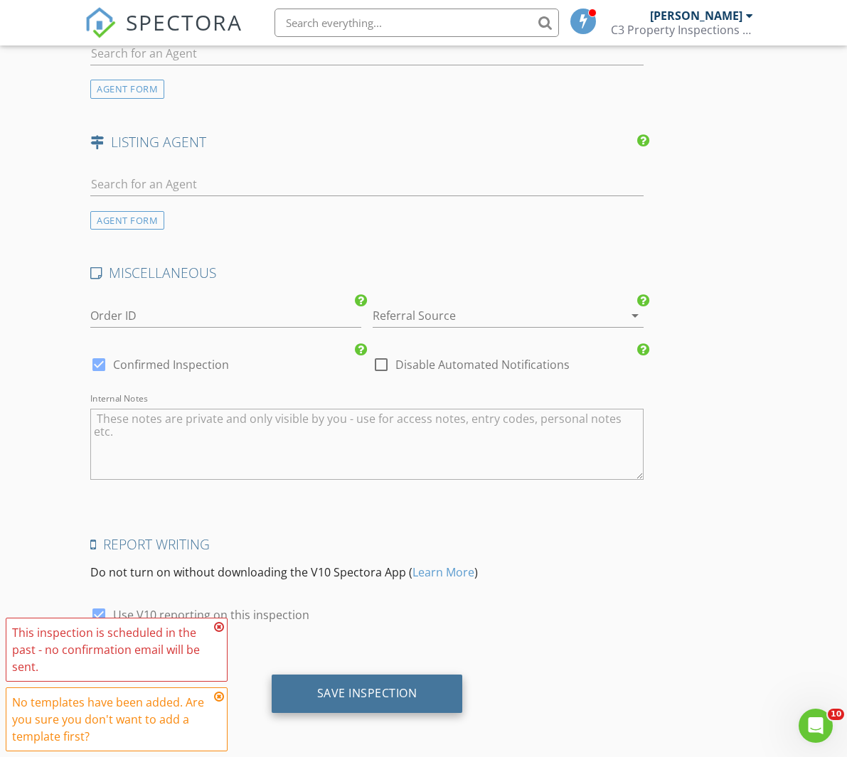
type input "675"
click at [409, 698] on div "Save Inspection" at bounding box center [367, 693] width 100 height 14
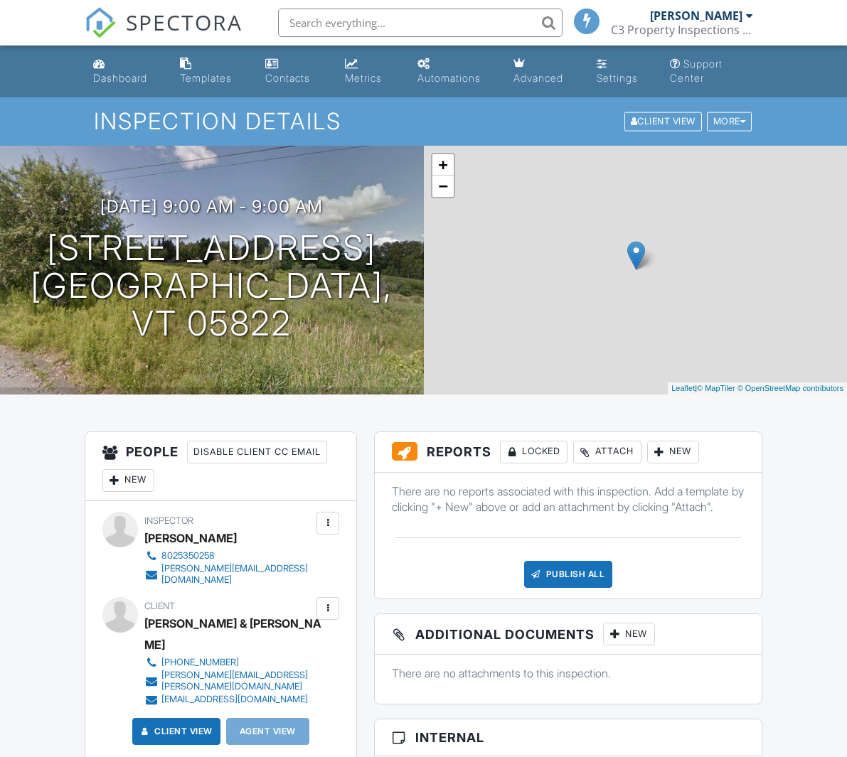
scroll to position [338, 0]
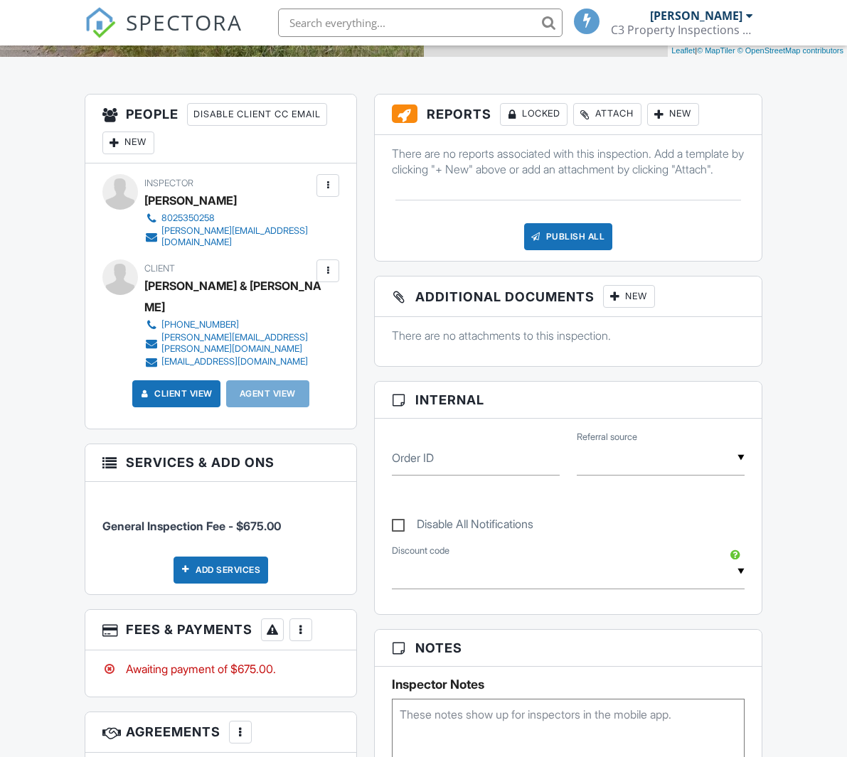
click at [299, 623] on div at bounding box center [301, 630] width 14 height 14
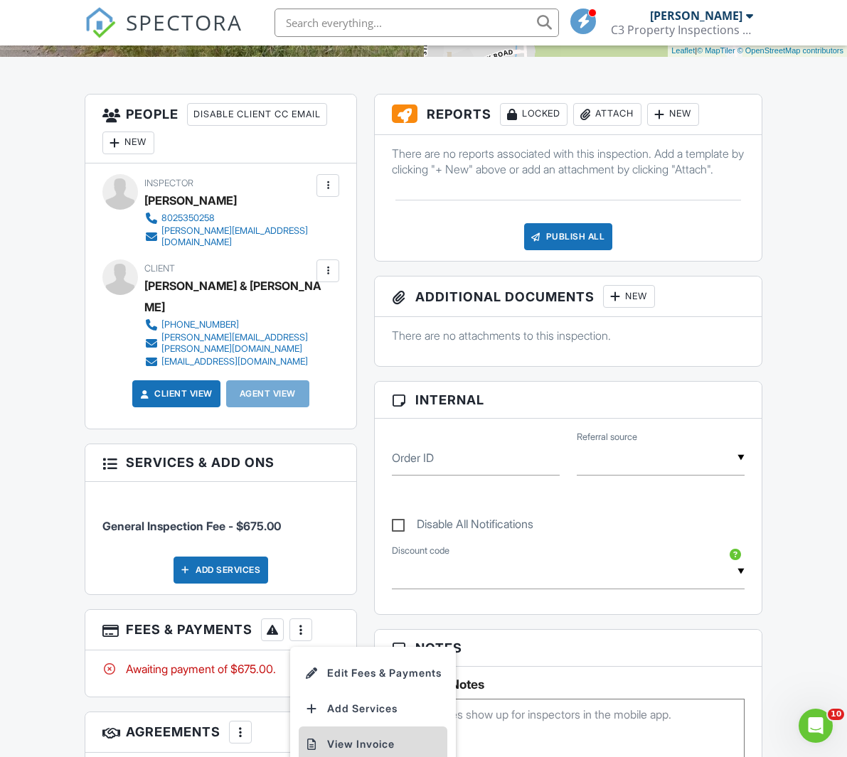
scroll to position [0, 0]
click at [360, 727] on li "View Invoice" at bounding box center [373, 745] width 149 height 36
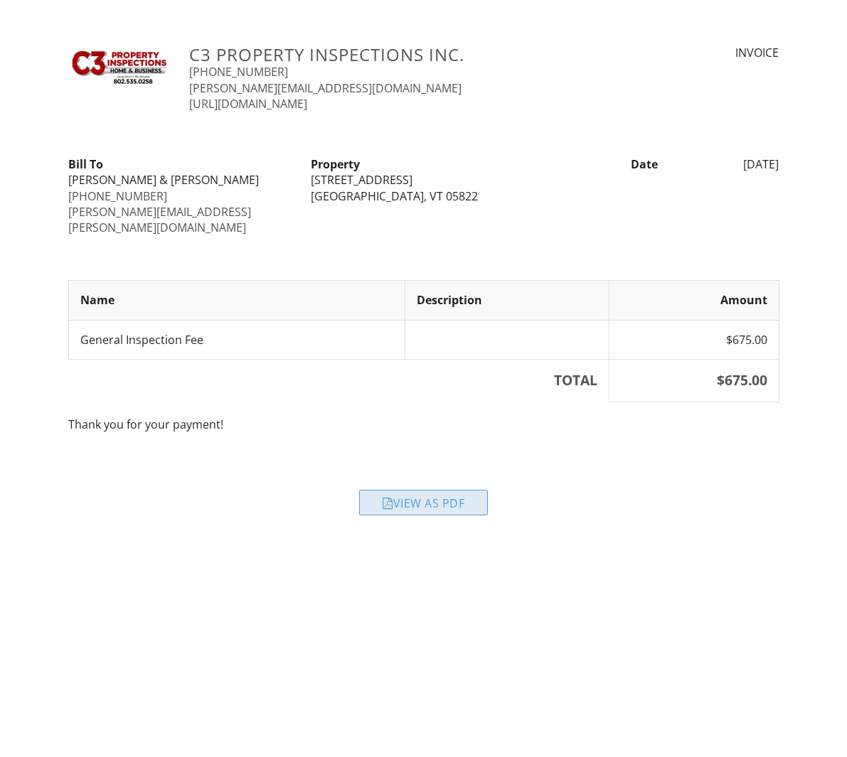
click at [439, 491] on div "View as PDF" at bounding box center [423, 503] width 129 height 26
